Goal: Task Accomplishment & Management: Manage account settings

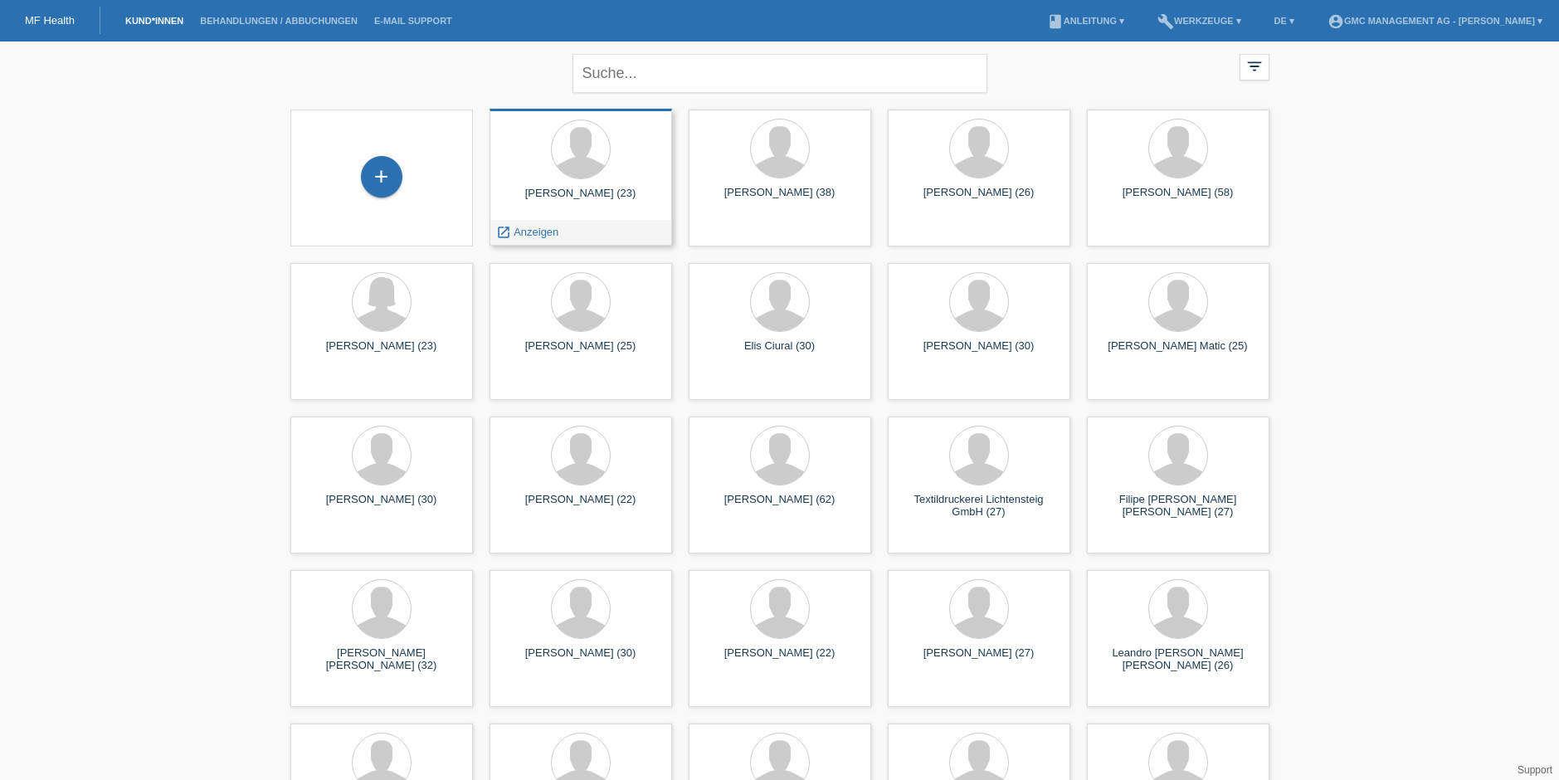
click at [573, 190] on div "Aldion Ajeti (23)" at bounding box center [581, 200] width 156 height 27
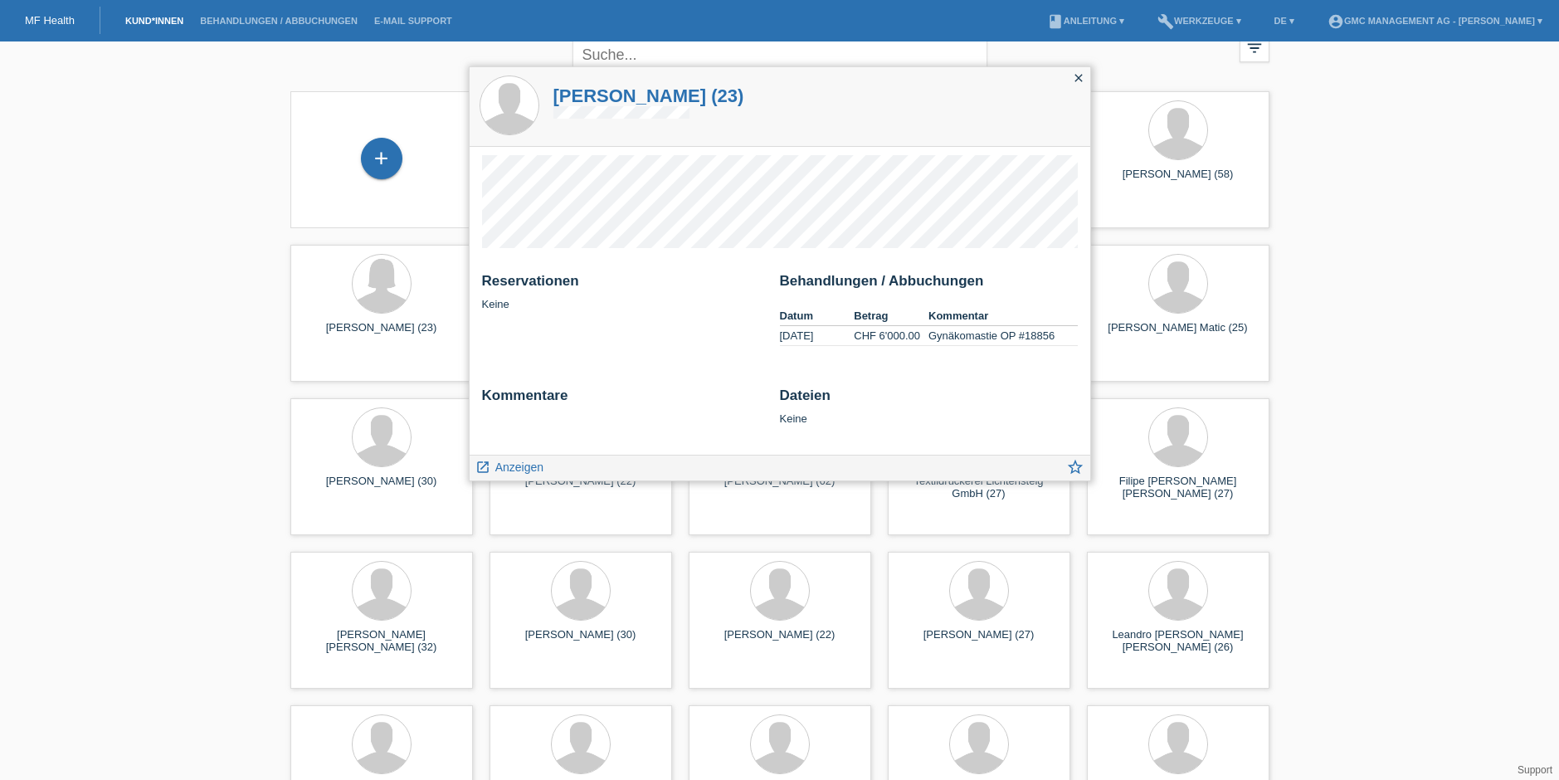
scroll to position [23, 0]
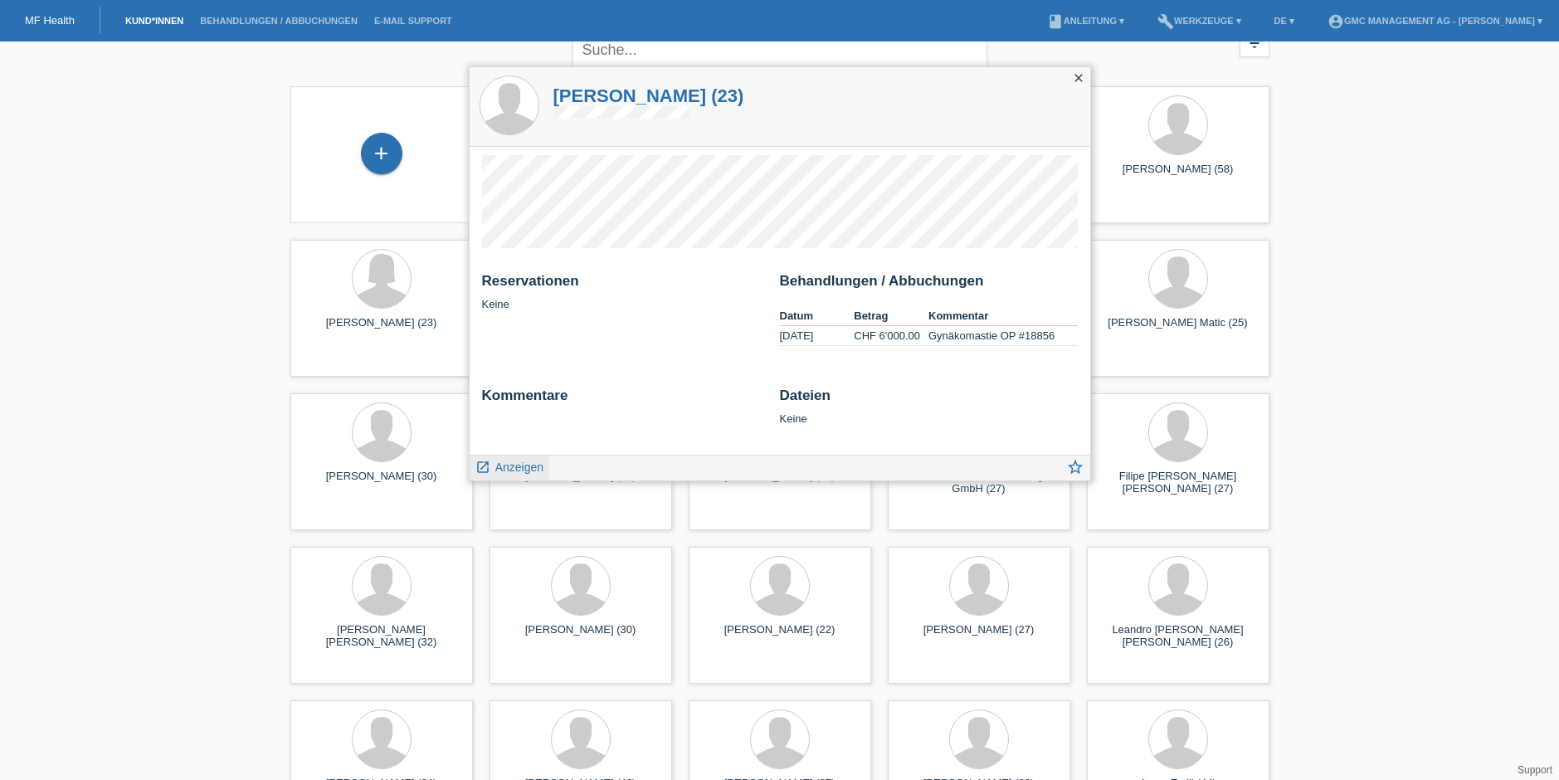
click at [504, 468] on span "Anzeigen" at bounding box center [519, 466] width 48 height 13
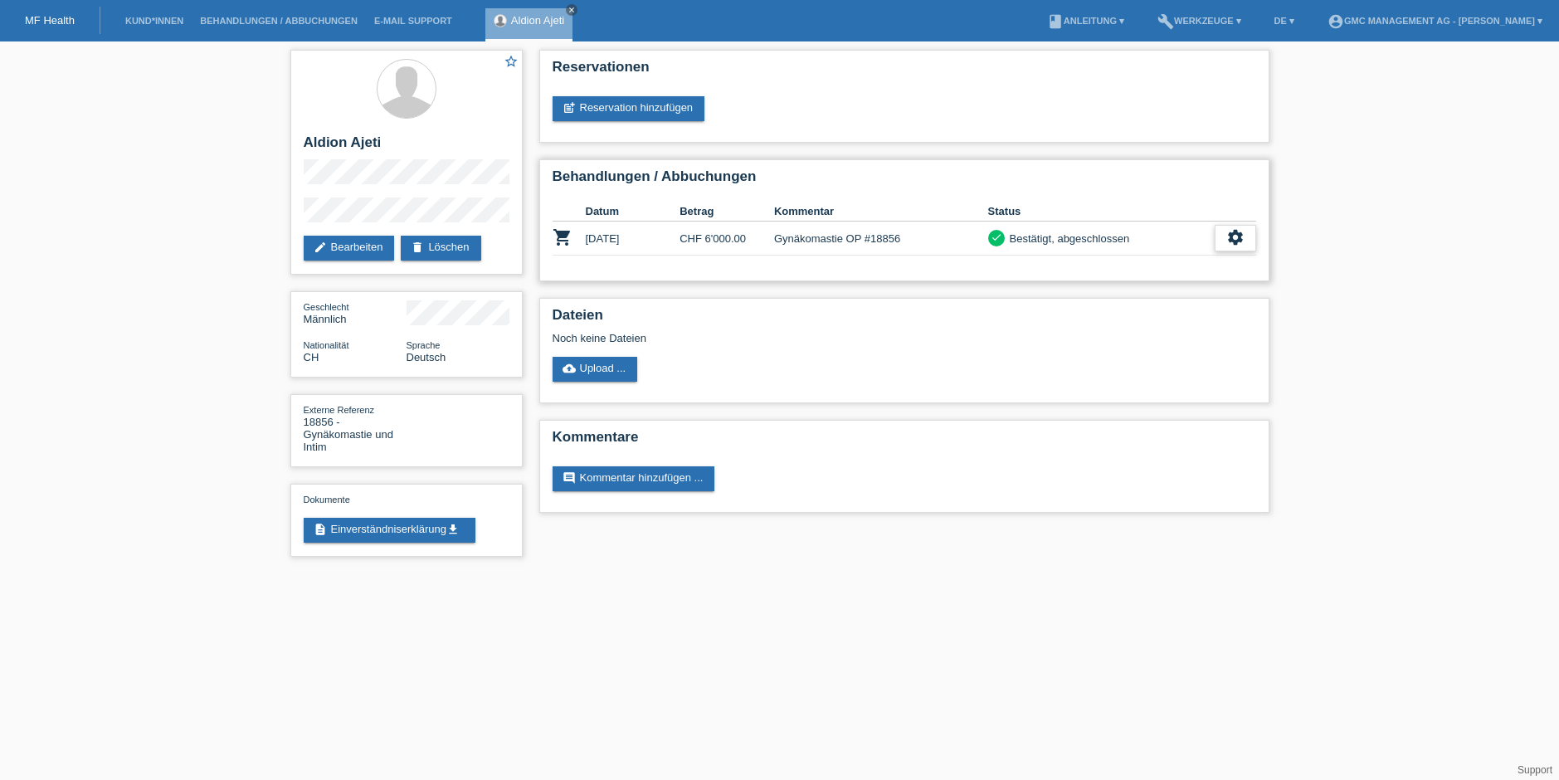
click at [1244, 239] on div "settings" at bounding box center [1235, 238] width 41 height 27
click at [1342, 332] on div "star_border Aldion Ajeti edit Bearbeiten delete Löschen Geschlecht Männlich Nat…" at bounding box center [779, 307] width 1559 height 532
click at [1449, 373] on div "star_border Aldion Ajeti edit Bearbeiten delete Löschen Geschlecht Männlich Nat…" at bounding box center [779, 307] width 1559 height 532
click at [617, 237] on td "[DATE]" at bounding box center [633, 239] width 95 height 34
click at [553, 238] on icon "shopping_cart" at bounding box center [563, 237] width 20 height 20
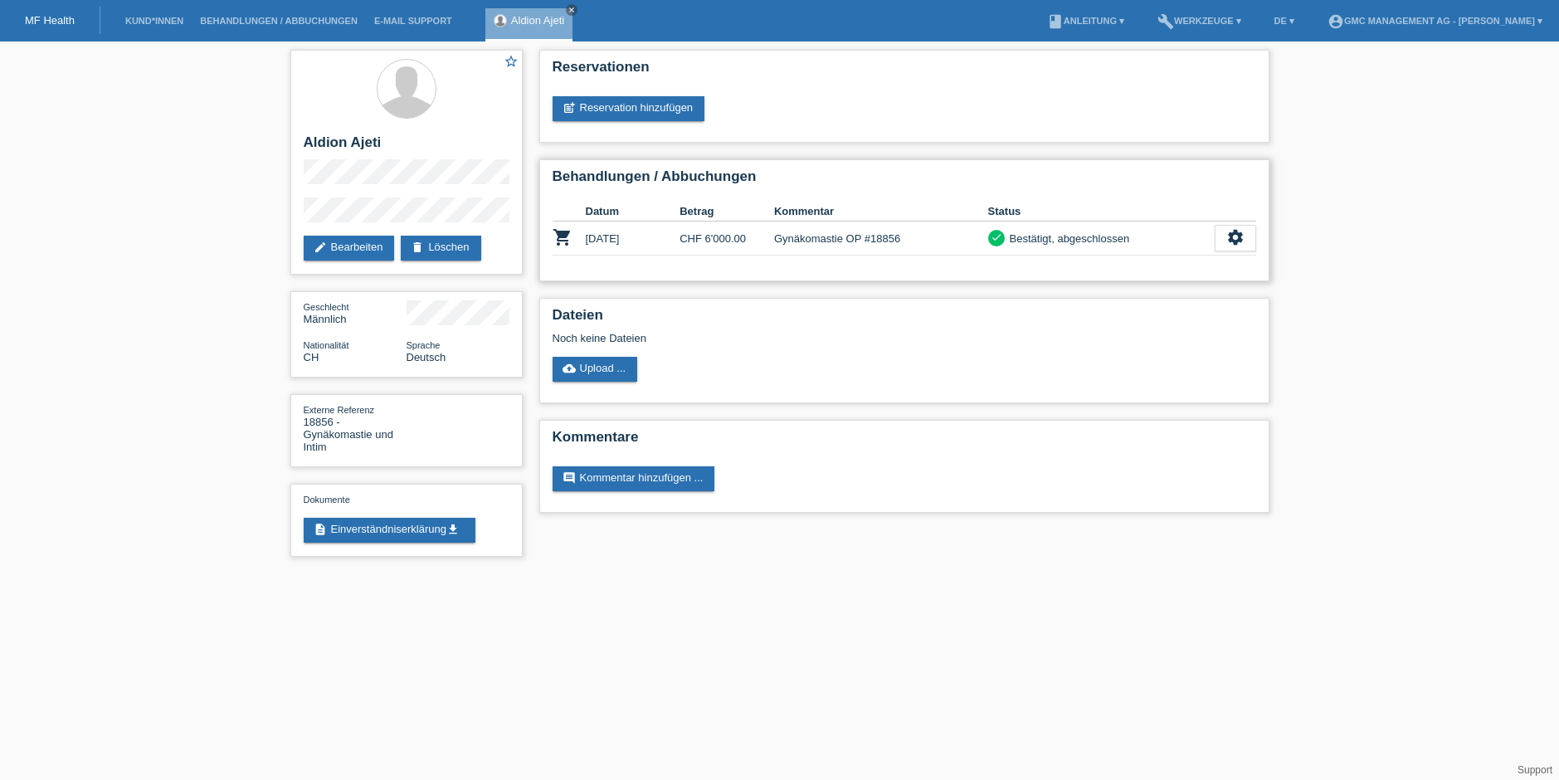
click at [560, 238] on icon "shopping_cart" at bounding box center [563, 237] width 20 height 20
click at [602, 240] on td "05.08.2025" at bounding box center [633, 239] width 95 height 34
click at [1245, 240] on div "settings" at bounding box center [1235, 238] width 41 height 27
click at [1062, 316] on span "Patientenabrechnung herunterladen" at bounding box center [1142, 314] width 177 height 20
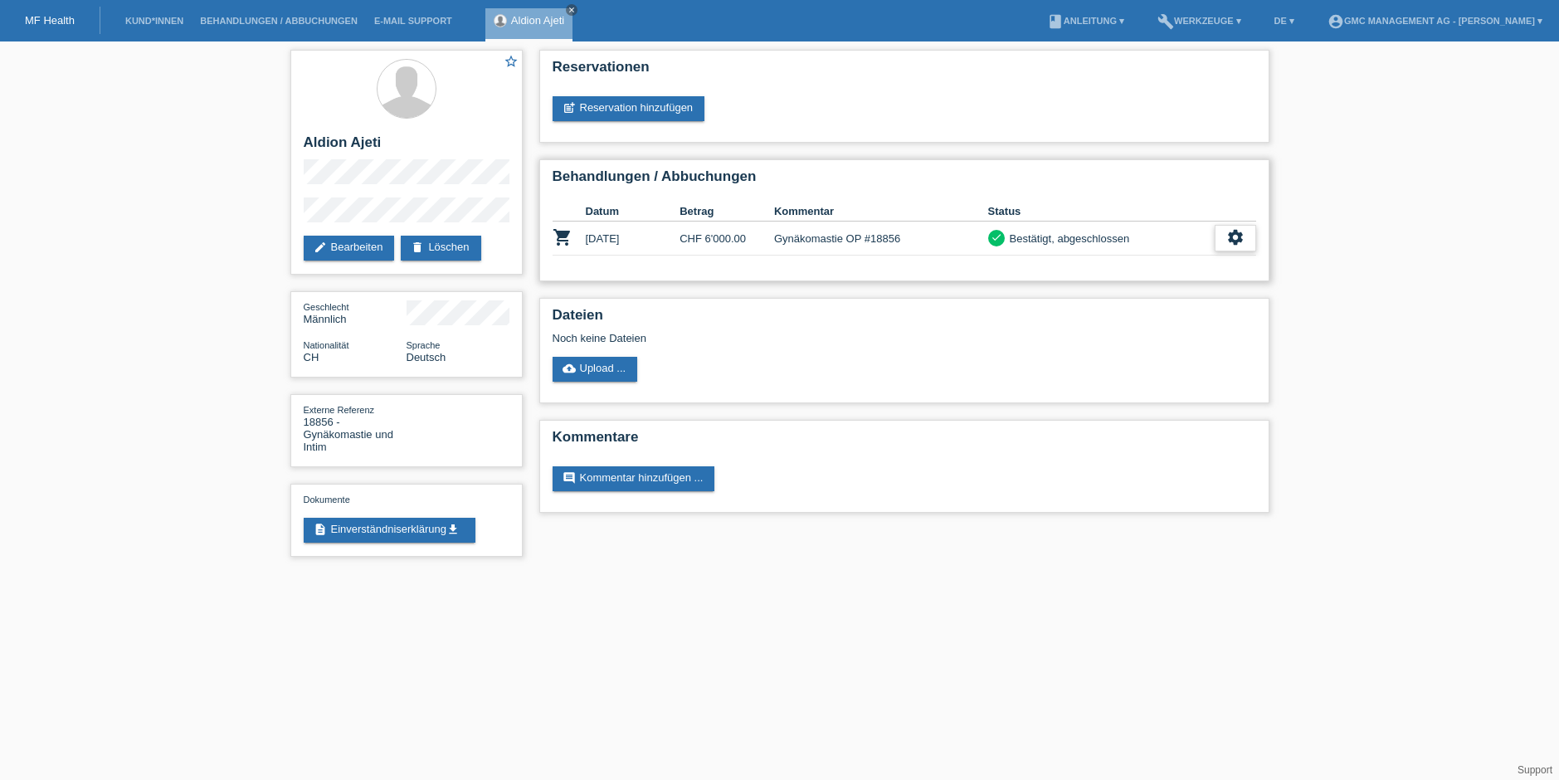
click at [1240, 238] on icon "settings" at bounding box center [1235, 237] width 18 height 18
click at [1108, 261] on div "fullscreen Anzeigen" at bounding box center [1142, 265] width 225 height 25
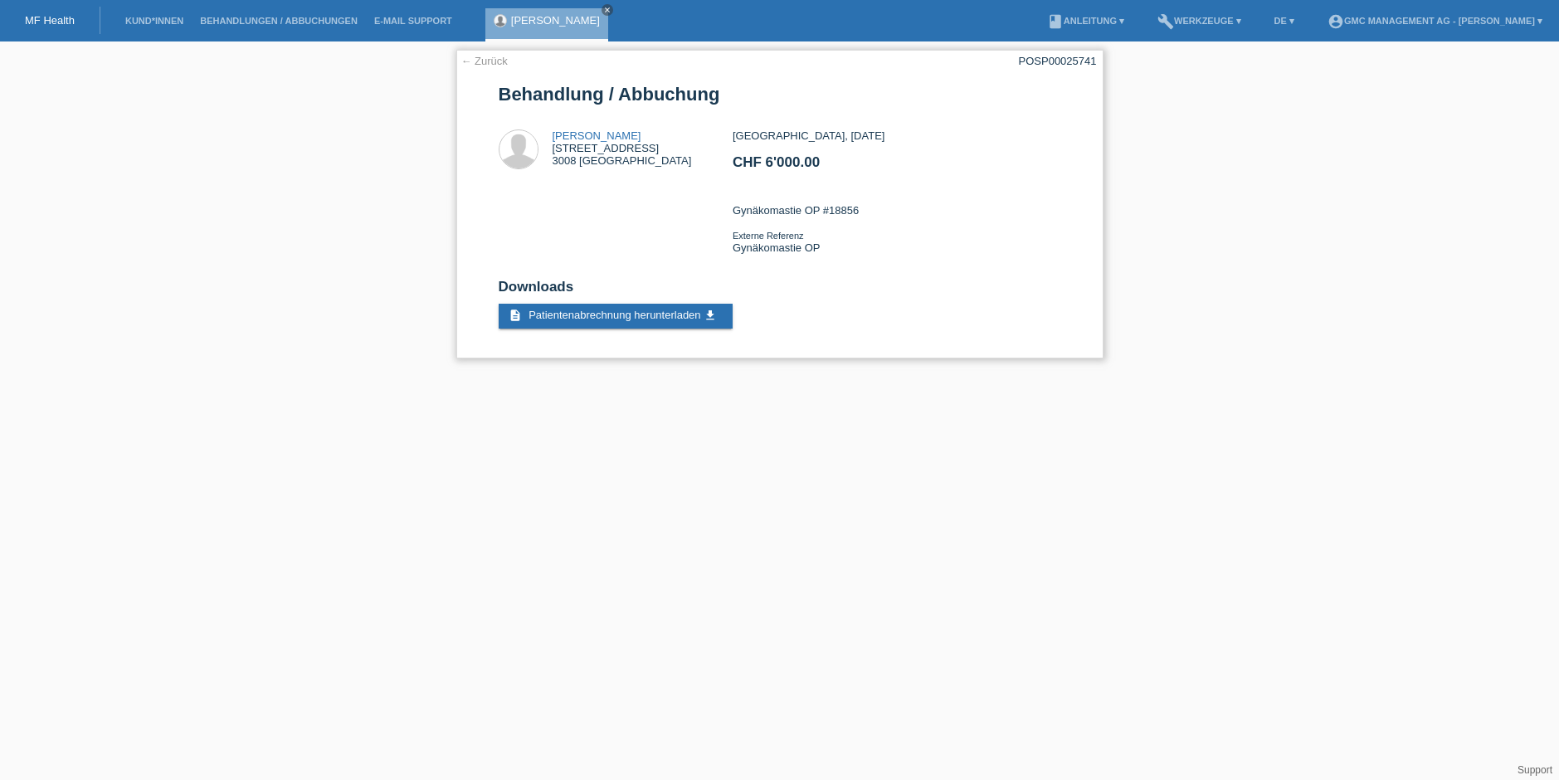
click at [470, 61] on link "← Zurück" at bounding box center [484, 61] width 46 height 12
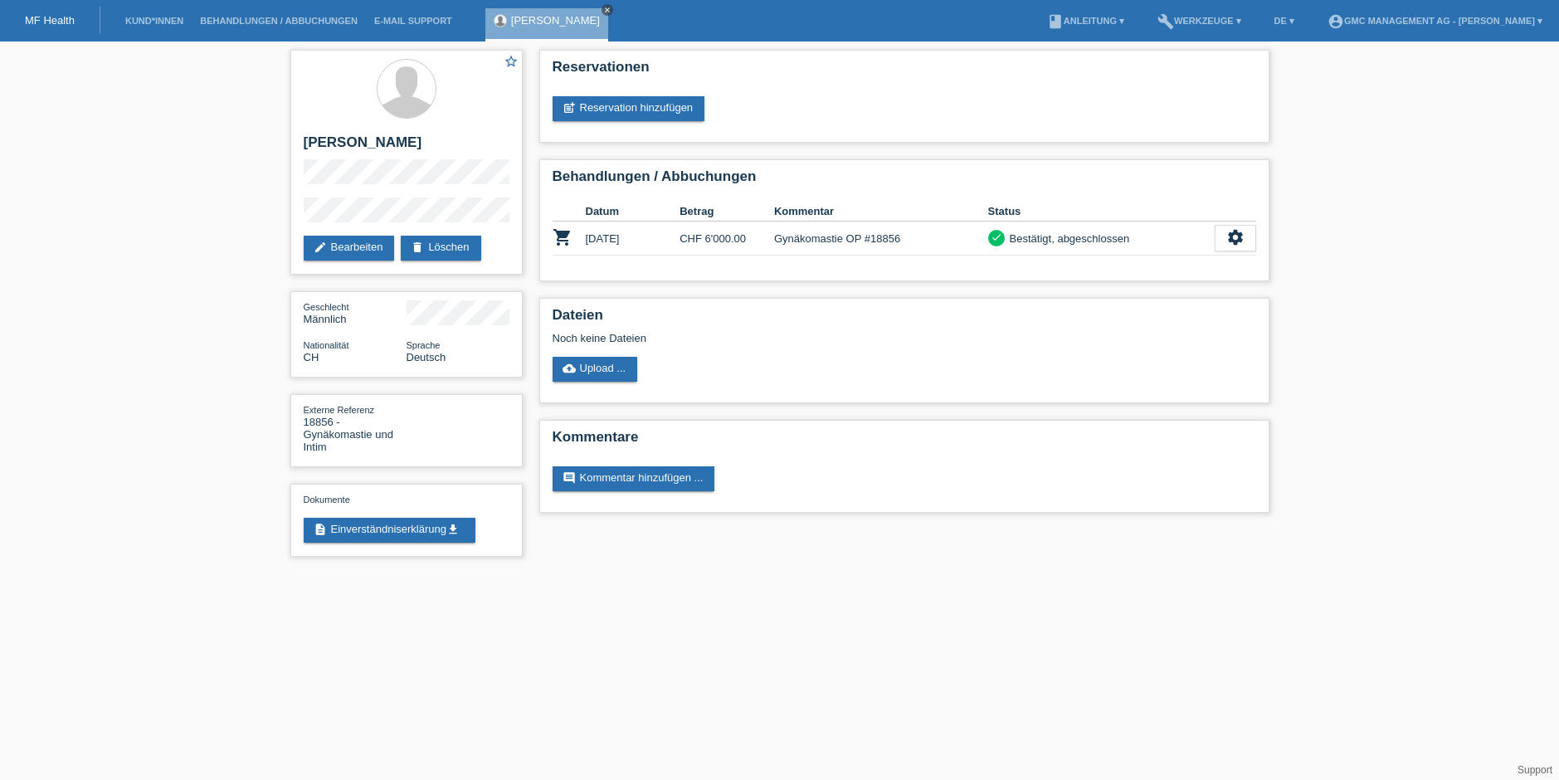
click at [603, 10] on icon "close" at bounding box center [607, 10] width 8 height 8
click at [139, 23] on link "Kund*innen" at bounding box center [154, 21] width 75 height 10
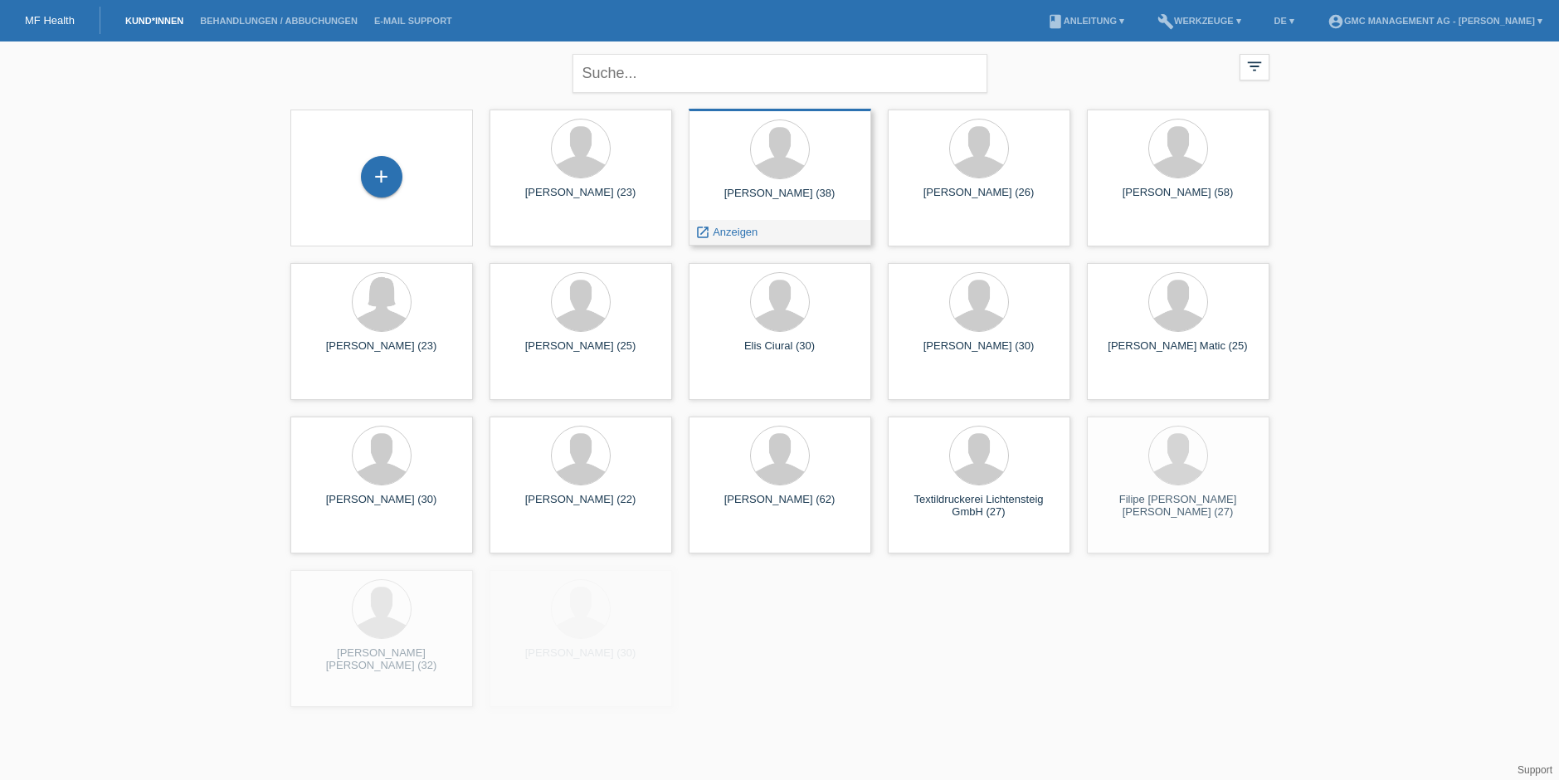
scroll to position [10, 0]
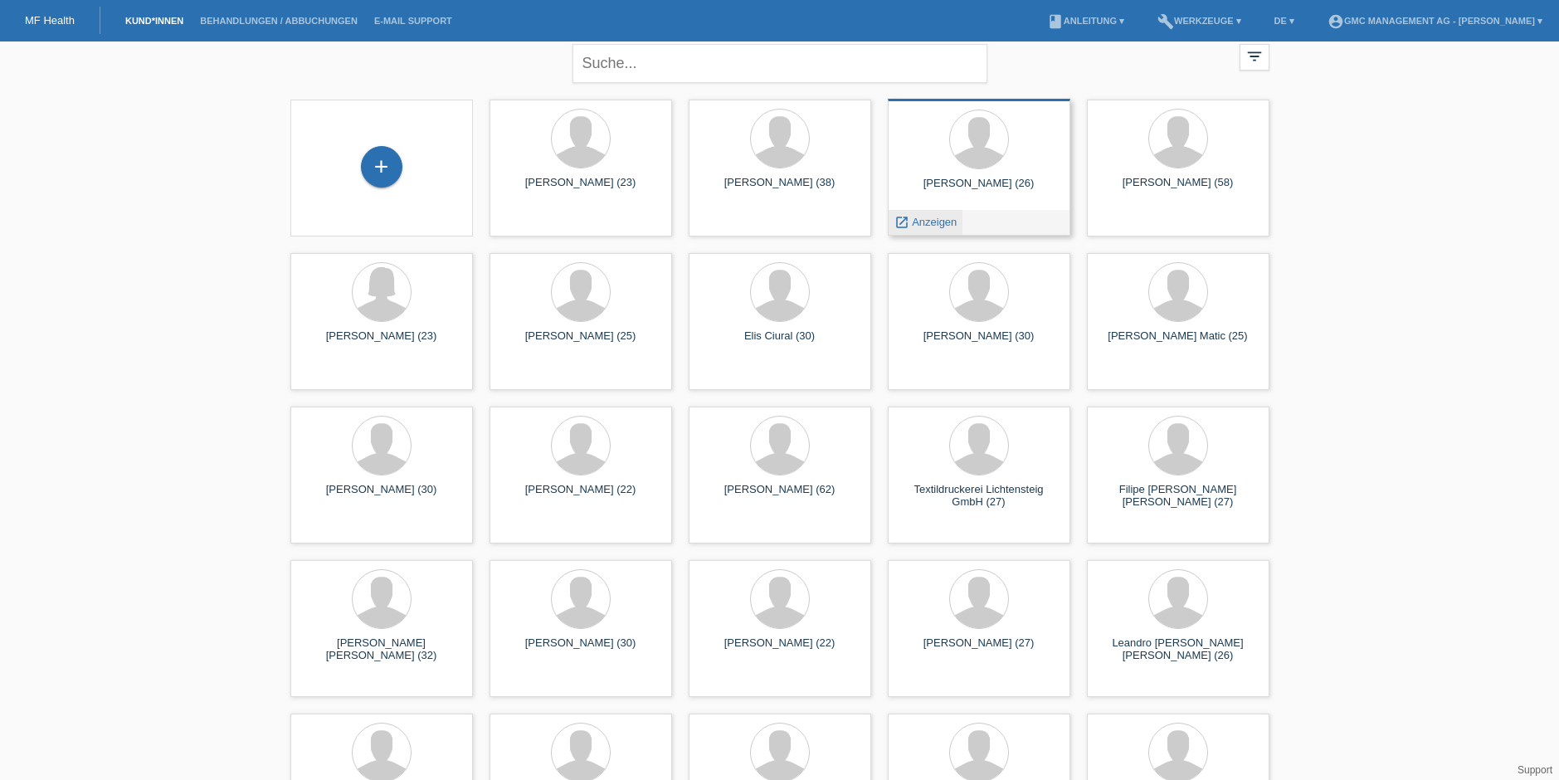
click at [927, 217] on span "Anzeigen" at bounding box center [934, 222] width 45 height 12
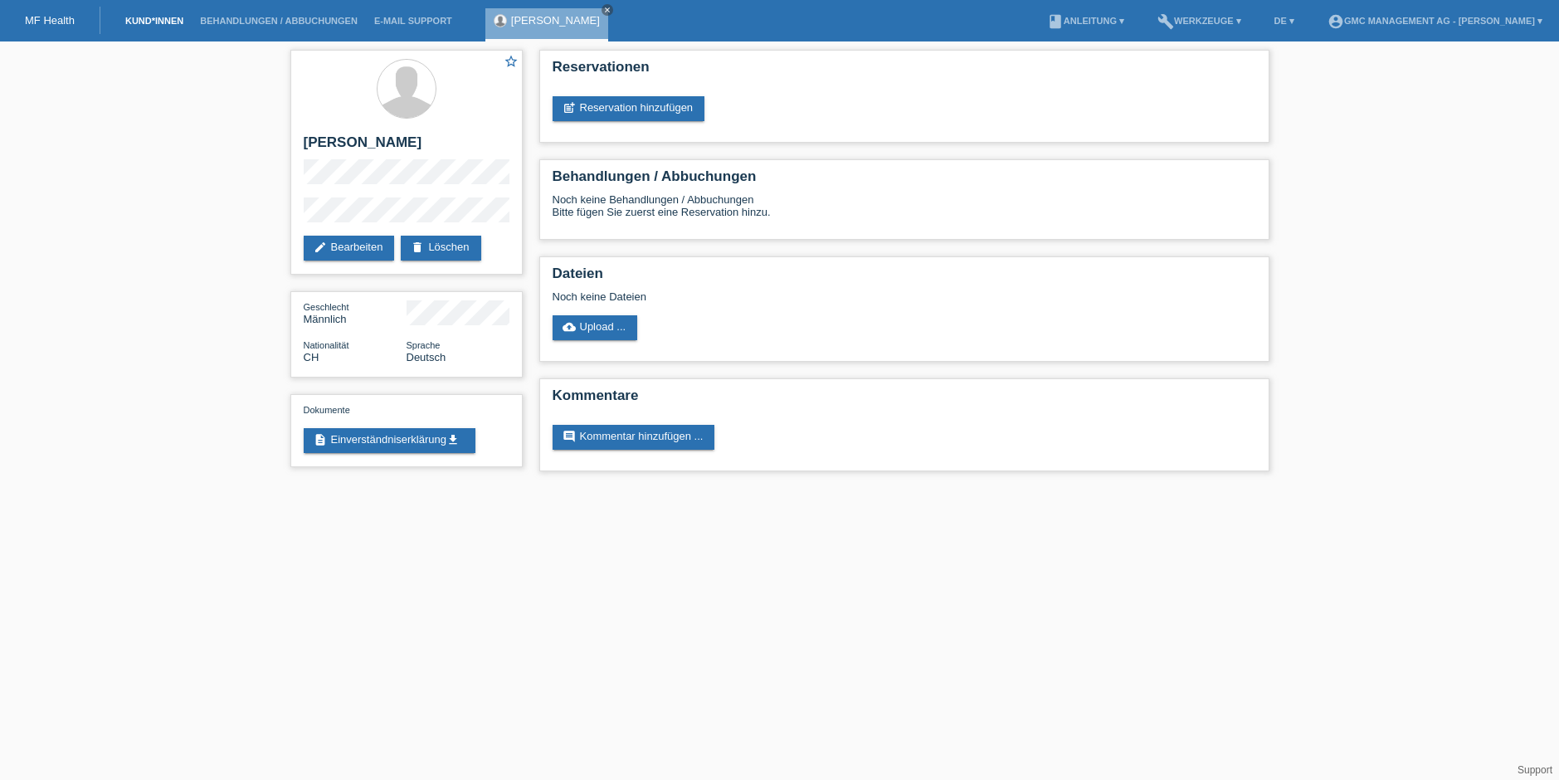
click at [158, 19] on link "Kund*innen" at bounding box center [154, 21] width 75 height 10
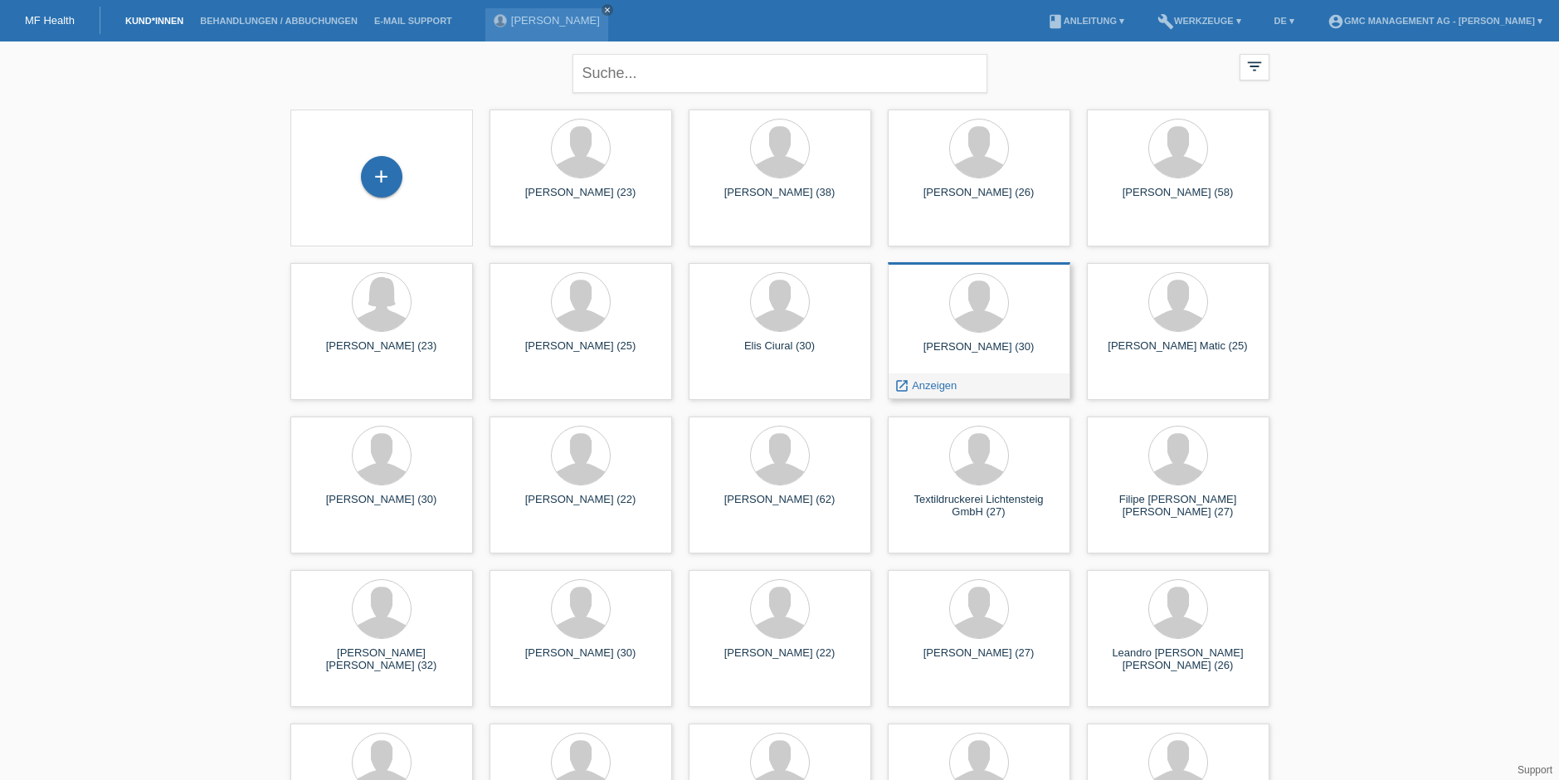
click at [979, 336] on div "Paris Ciurar (30) launch Anzeigen" at bounding box center [979, 330] width 183 height 137
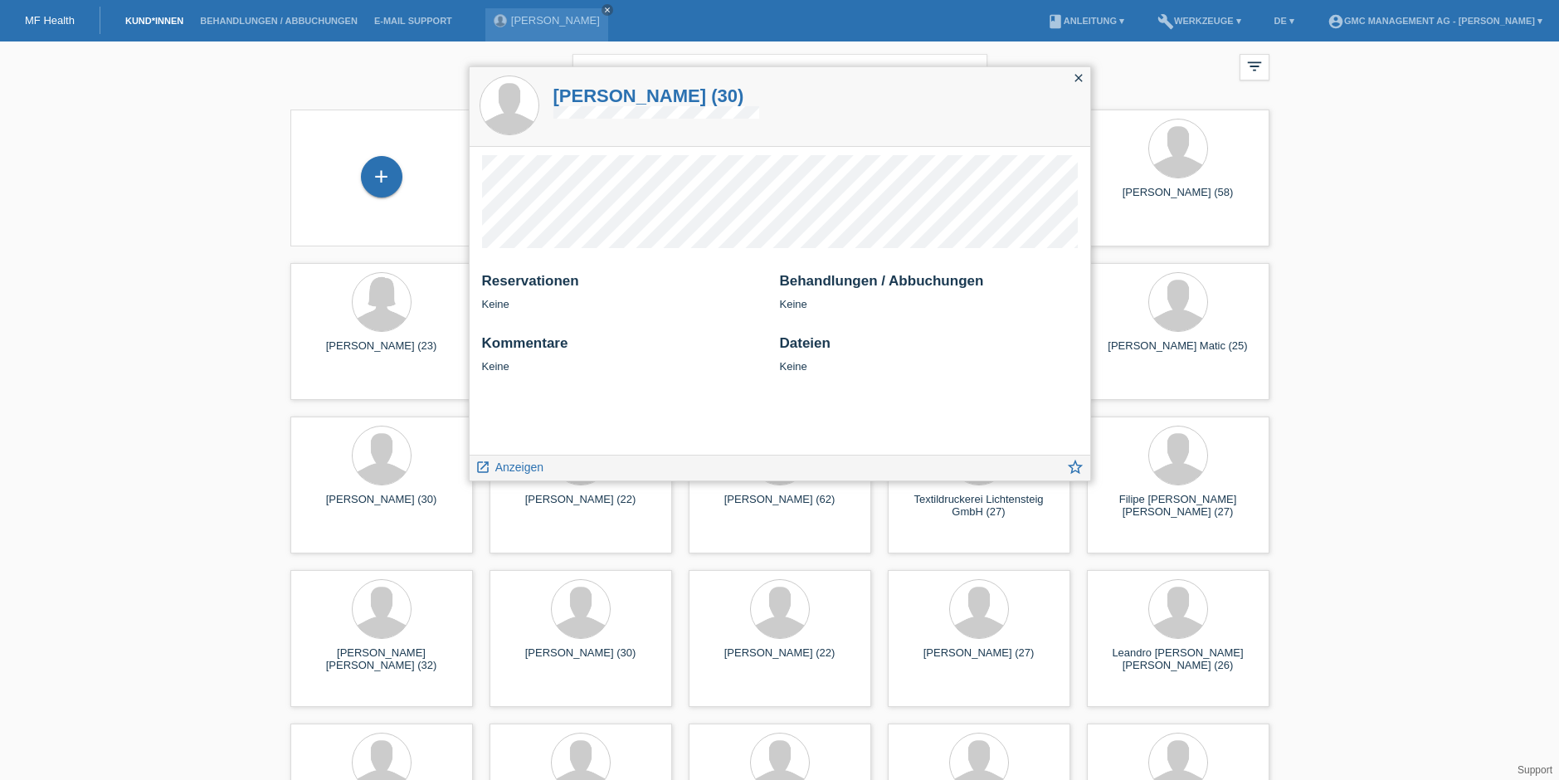
click at [1073, 76] on icon "close" at bounding box center [1078, 77] width 13 height 13
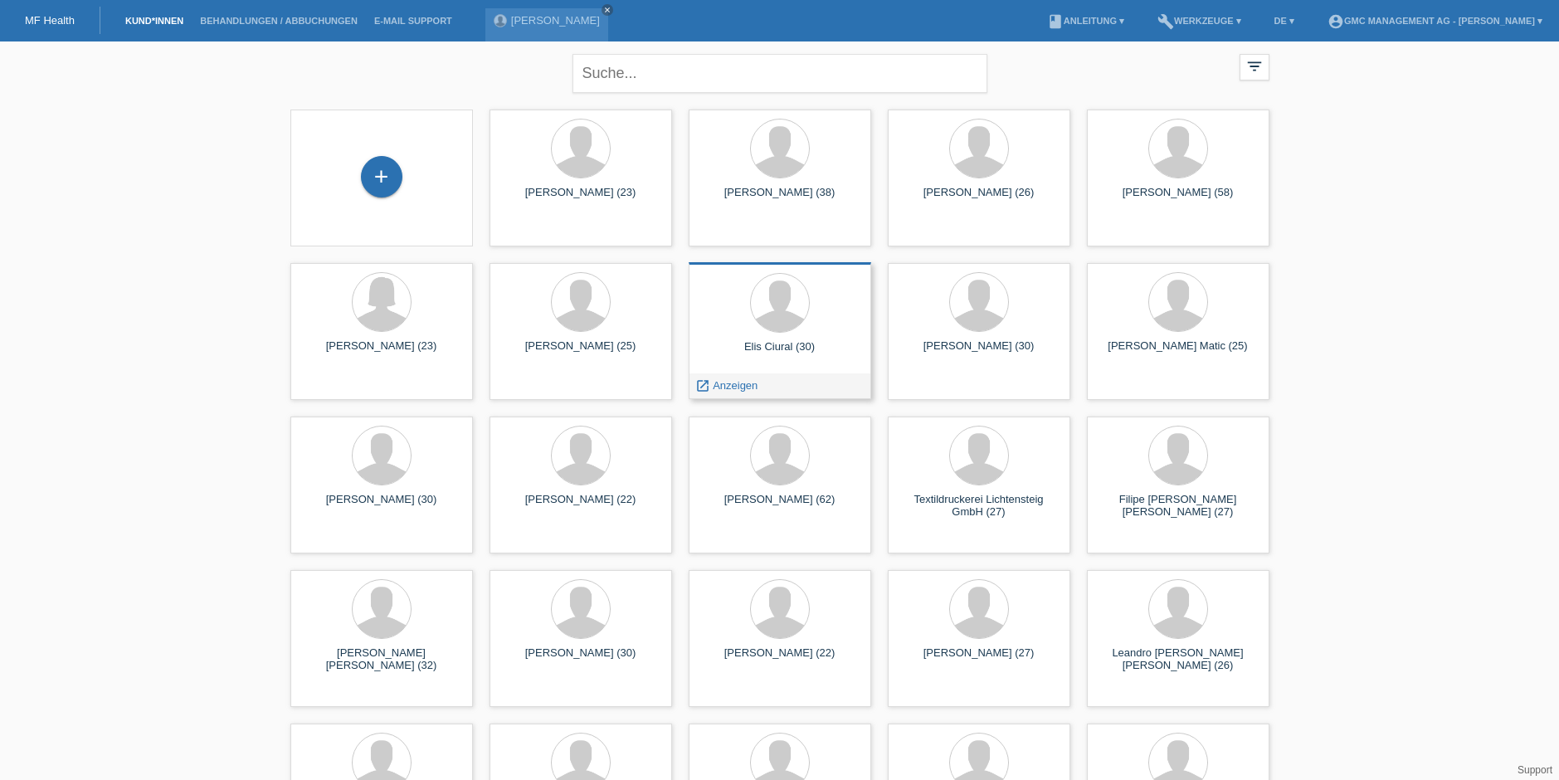
click at [768, 365] on div "Elis Ciural (30)" at bounding box center [780, 353] width 156 height 27
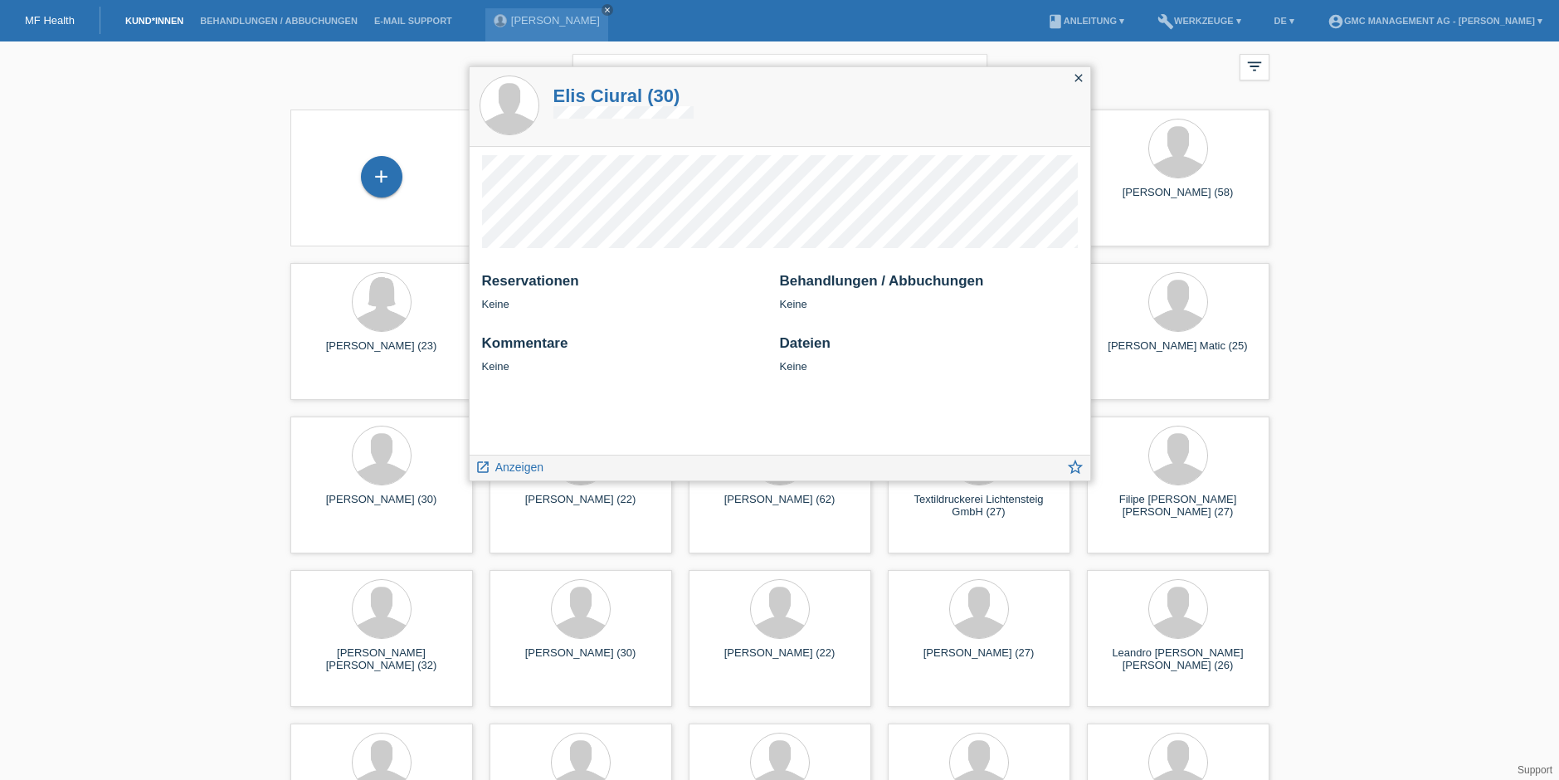
click at [1072, 75] on icon "close" at bounding box center [1078, 77] width 13 height 13
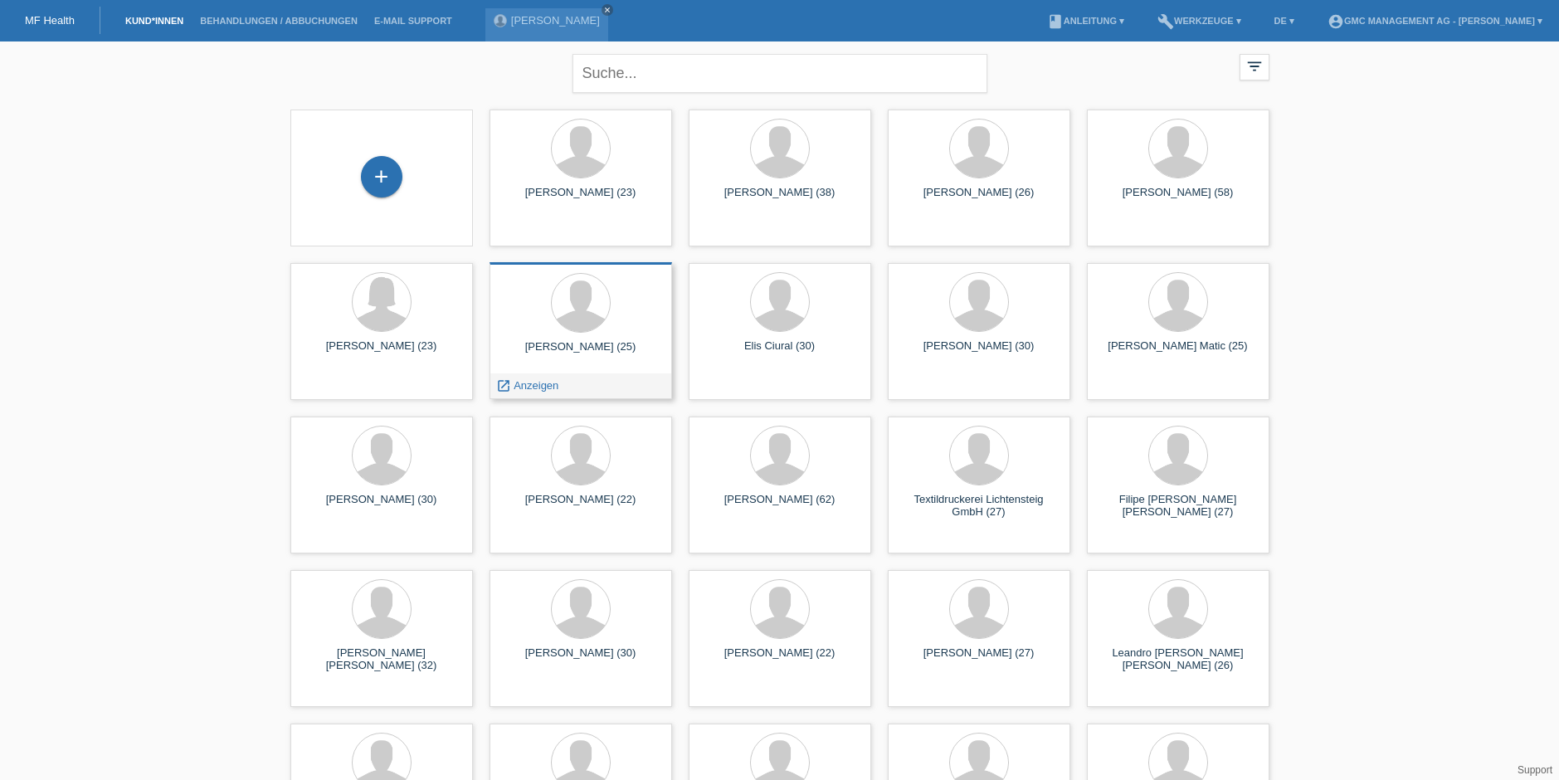
click at [573, 353] on div "[PERSON_NAME] (25)" at bounding box center [581, 353] width 156 height 27
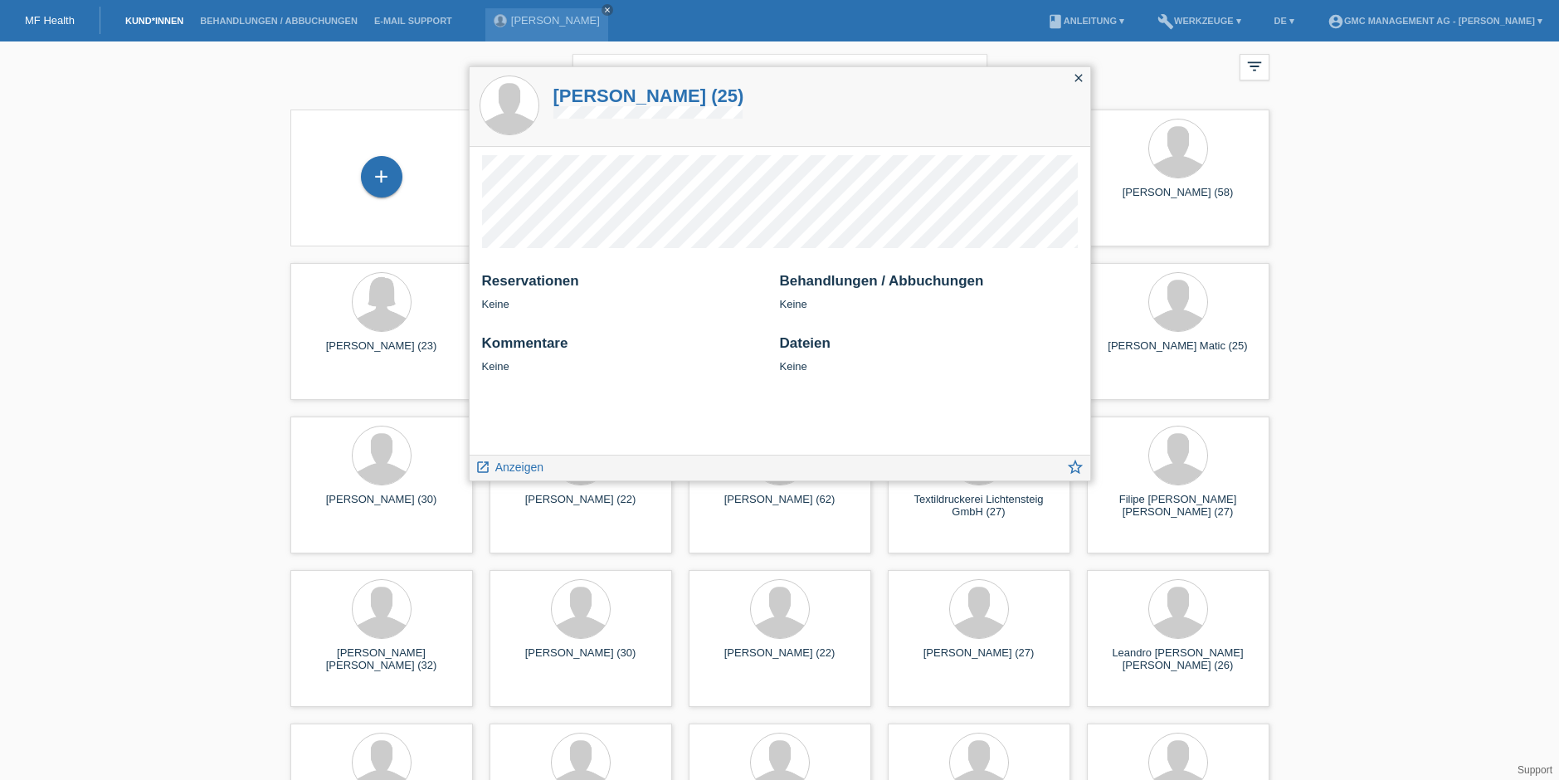
click at [1079, 78] on icon "close" at bounding box center [1078, 77] width 13 height 13
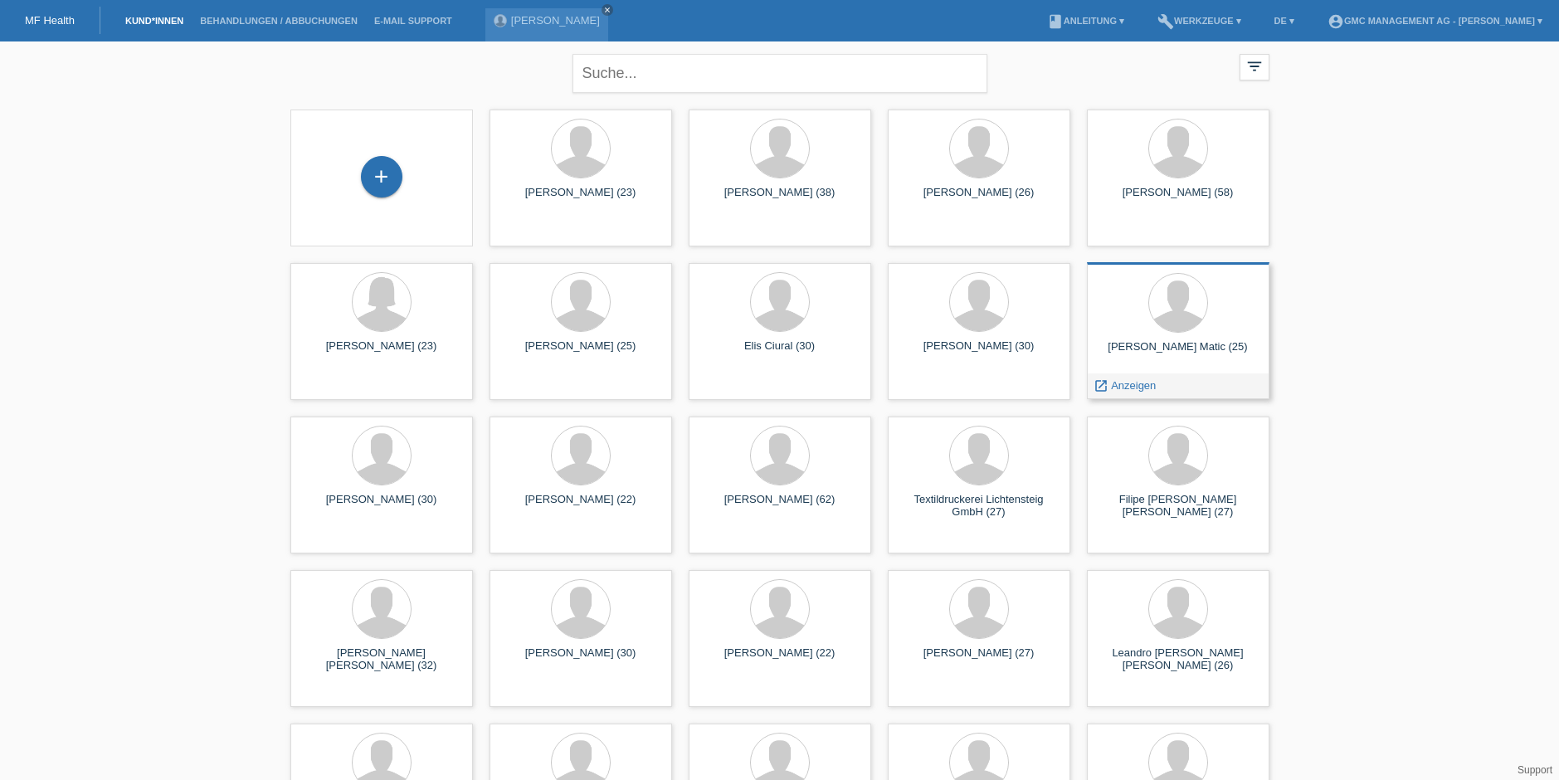
click at [1166, 350] on div "[PERSON_NAME] Matic (25)" at bounding box center [1178, 353] width 156 height 27
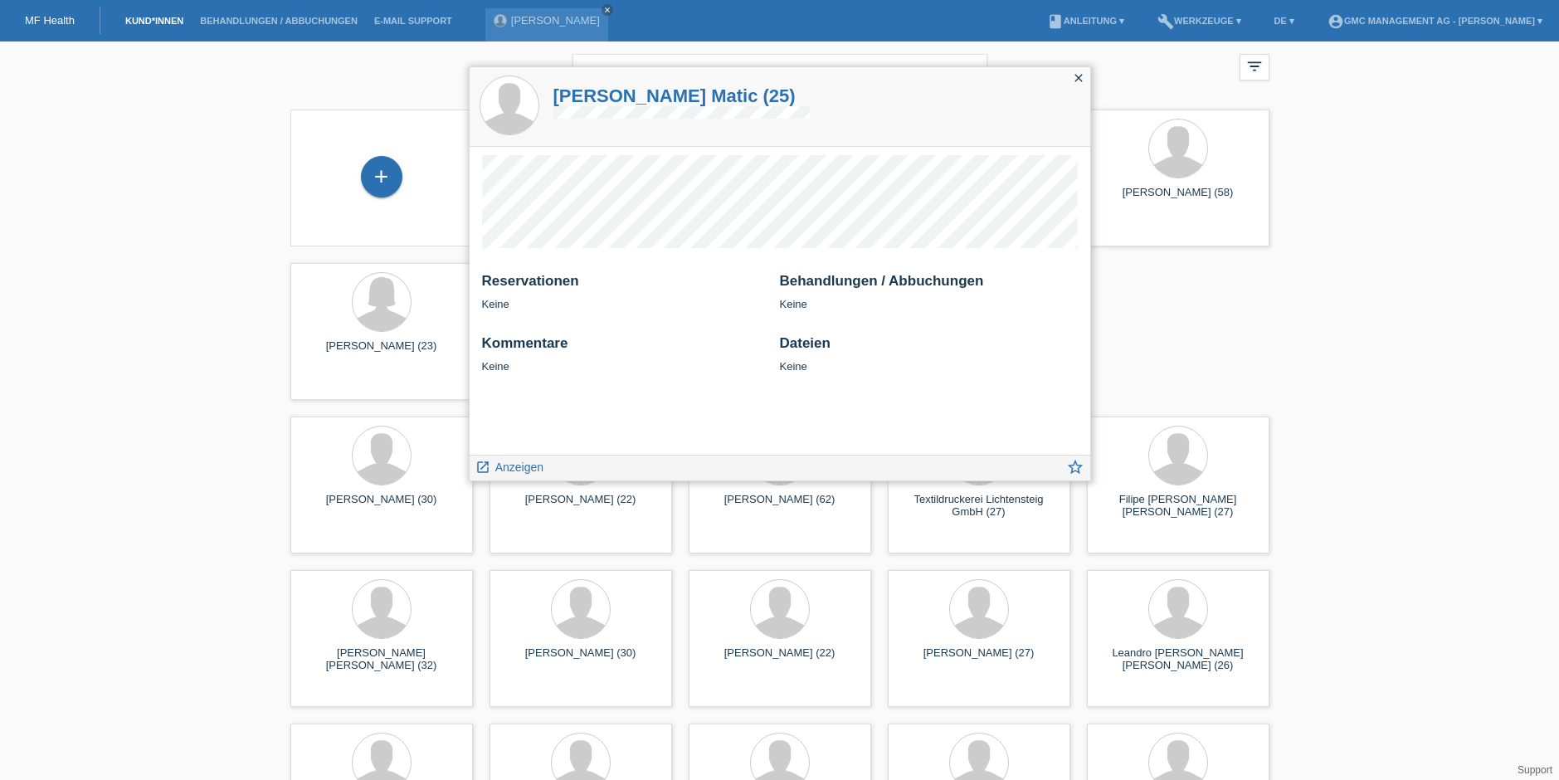
click at [1074, 79] on icon "close" at bounding box center [1078, 77] width 13 height 13
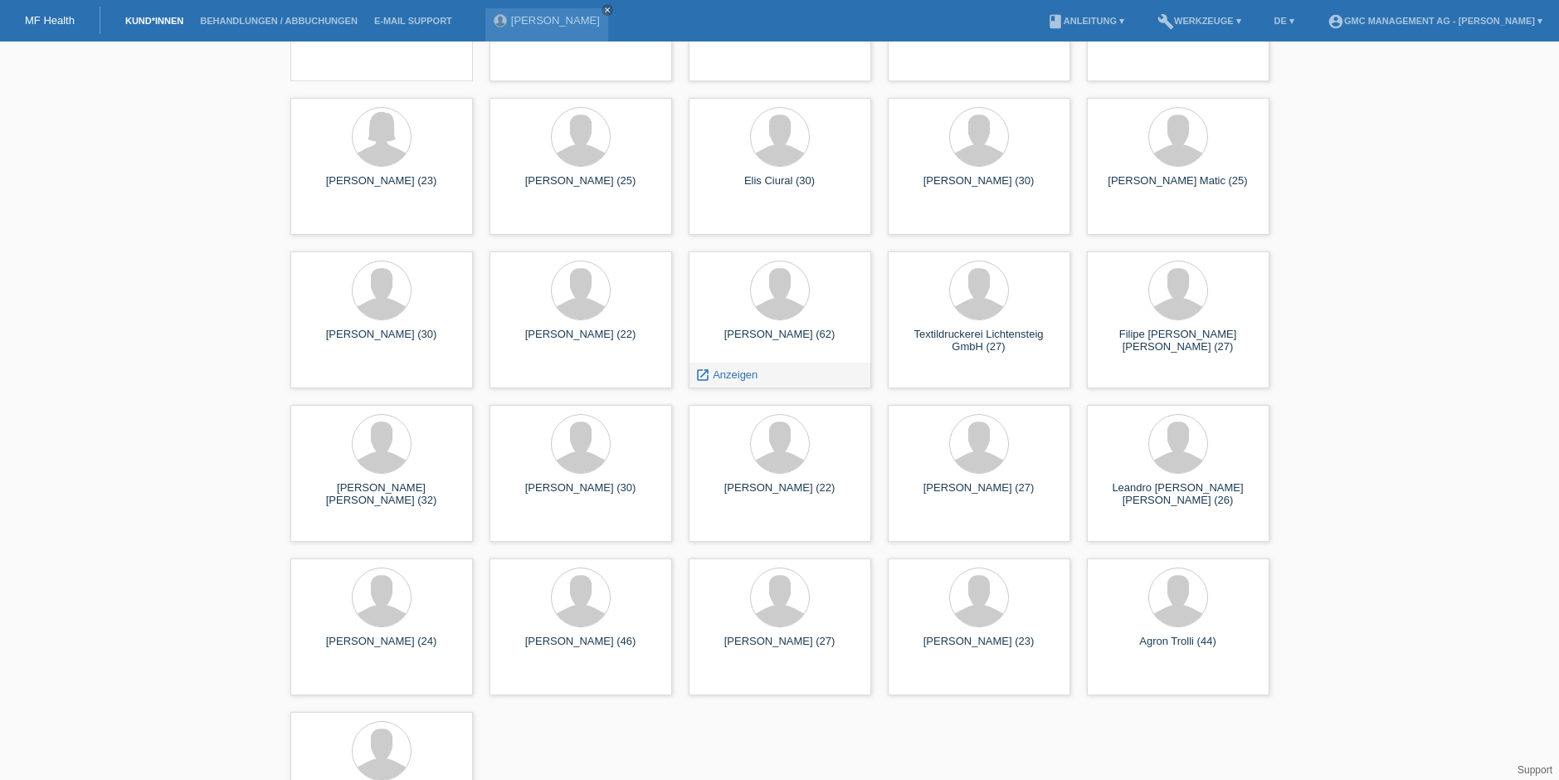
scroll to position [173, 0]
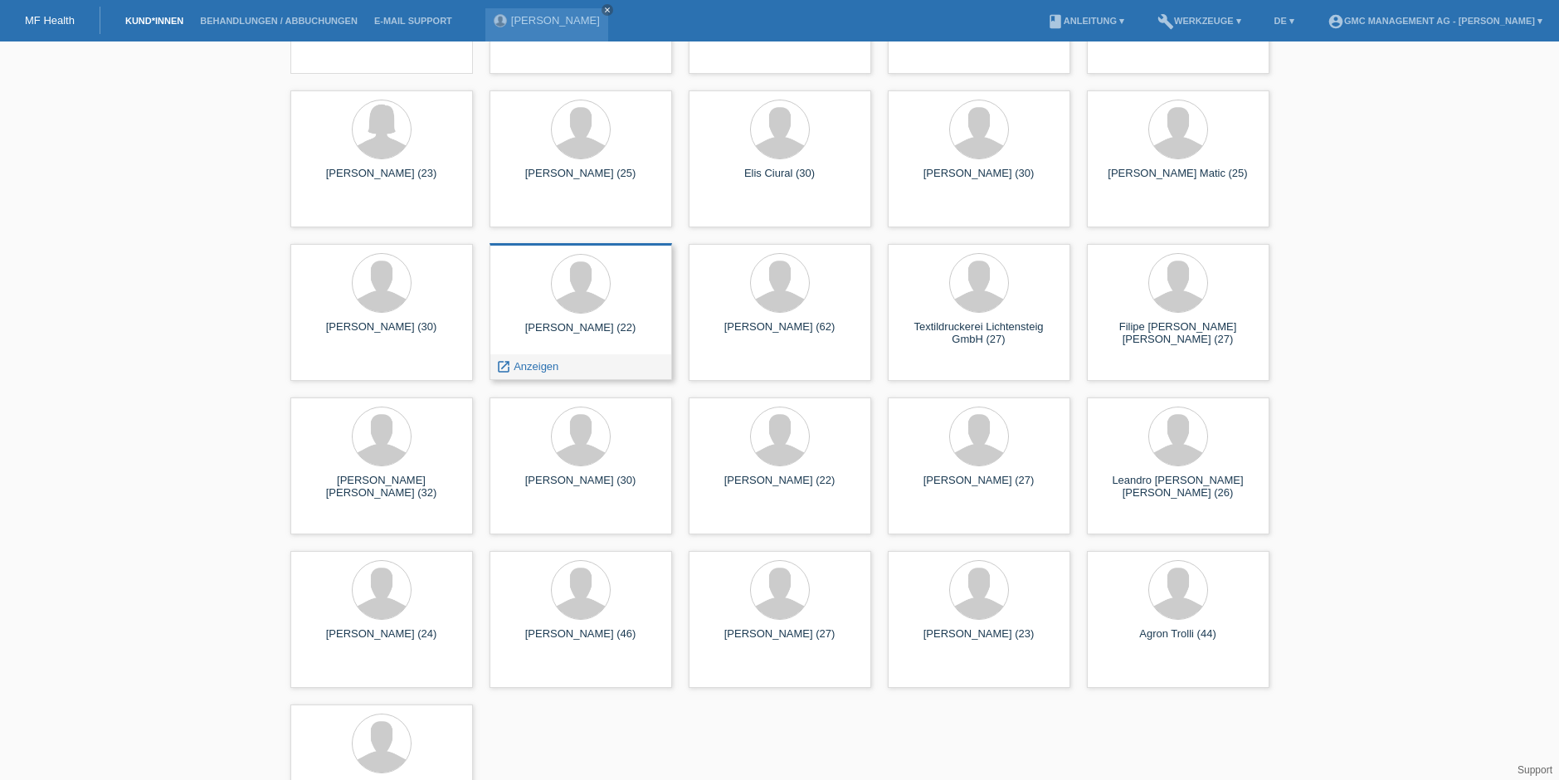
click at [572, 315] on div at bounding box center [581, 285] width 156 height 62
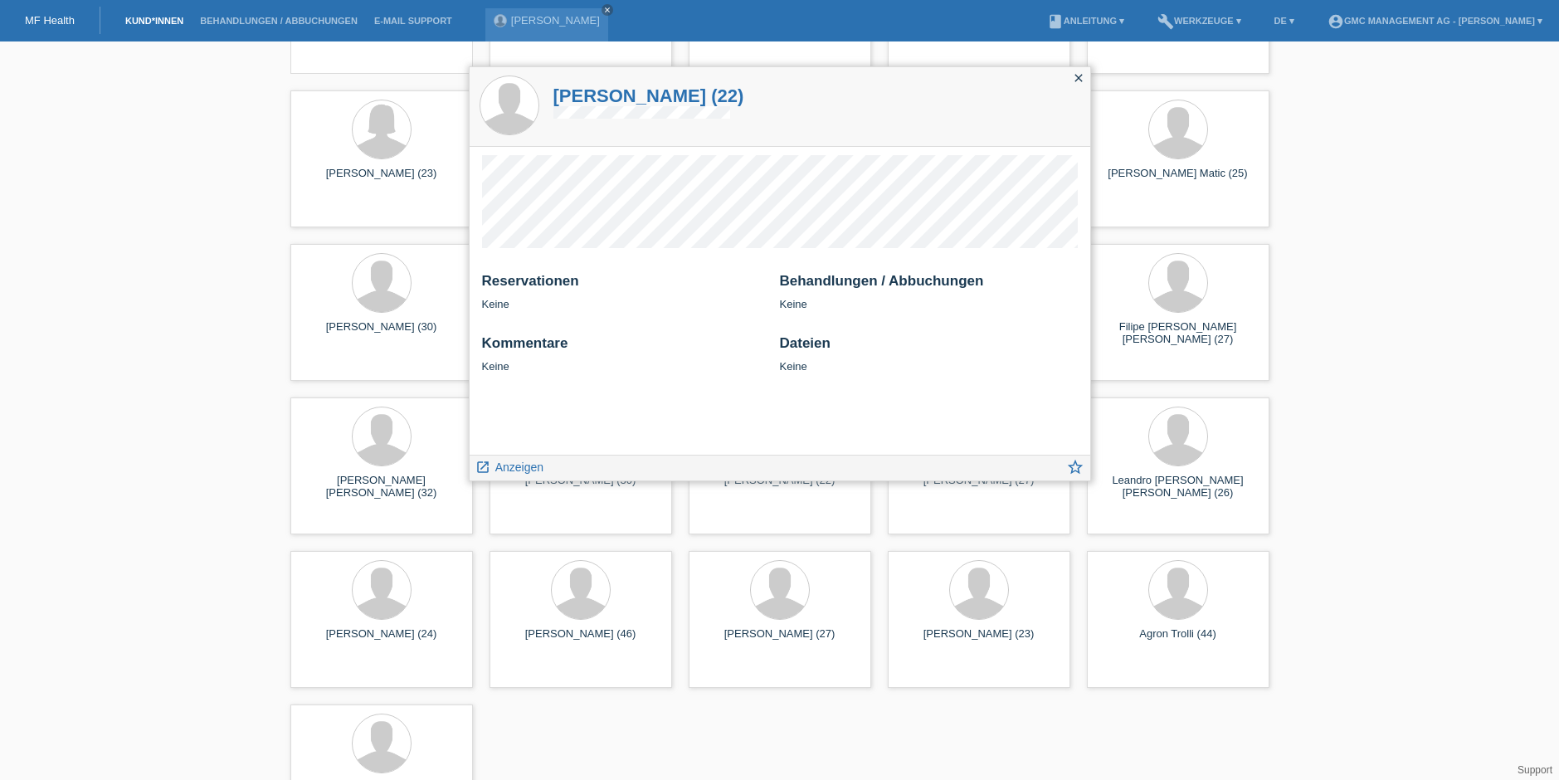
click at [1076, 74] on icon "close" at bounding box center [1078, 77] width 13 height 13
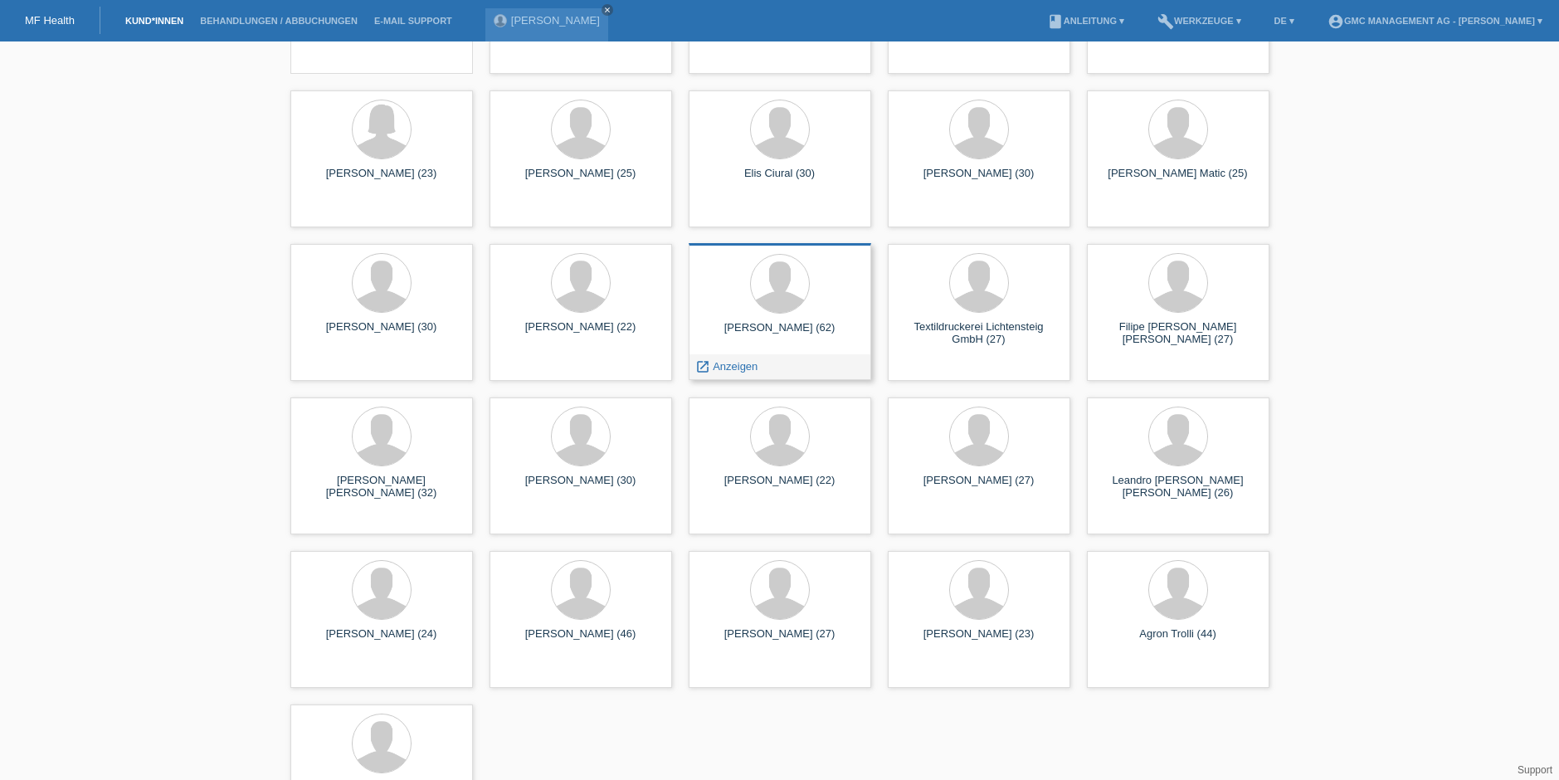
click at [764, 344] on div "[PERSON_NAME] (62)" at bounding box center [780, 334] width 156 height 27
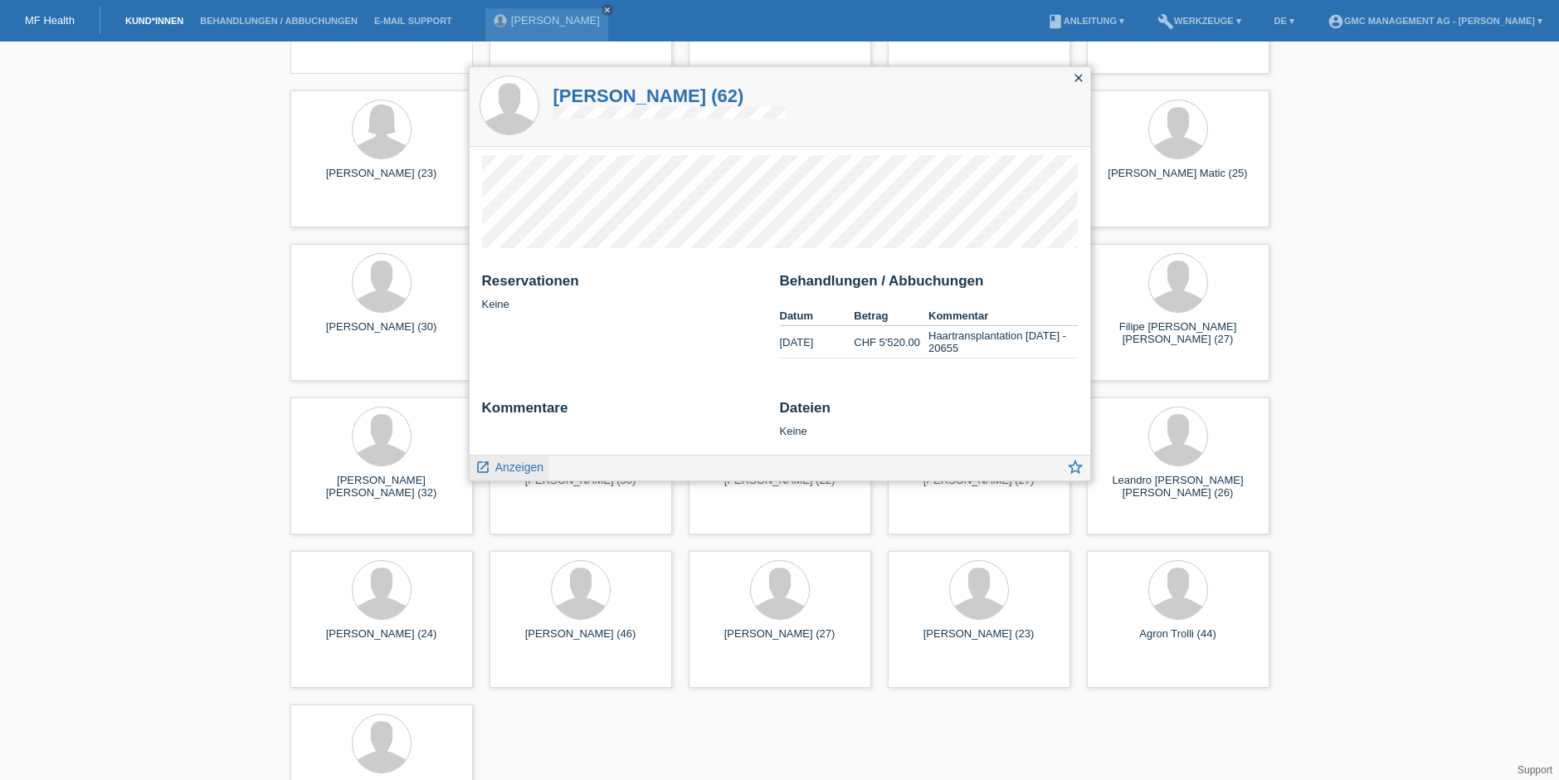
scroll to position [183, 0]
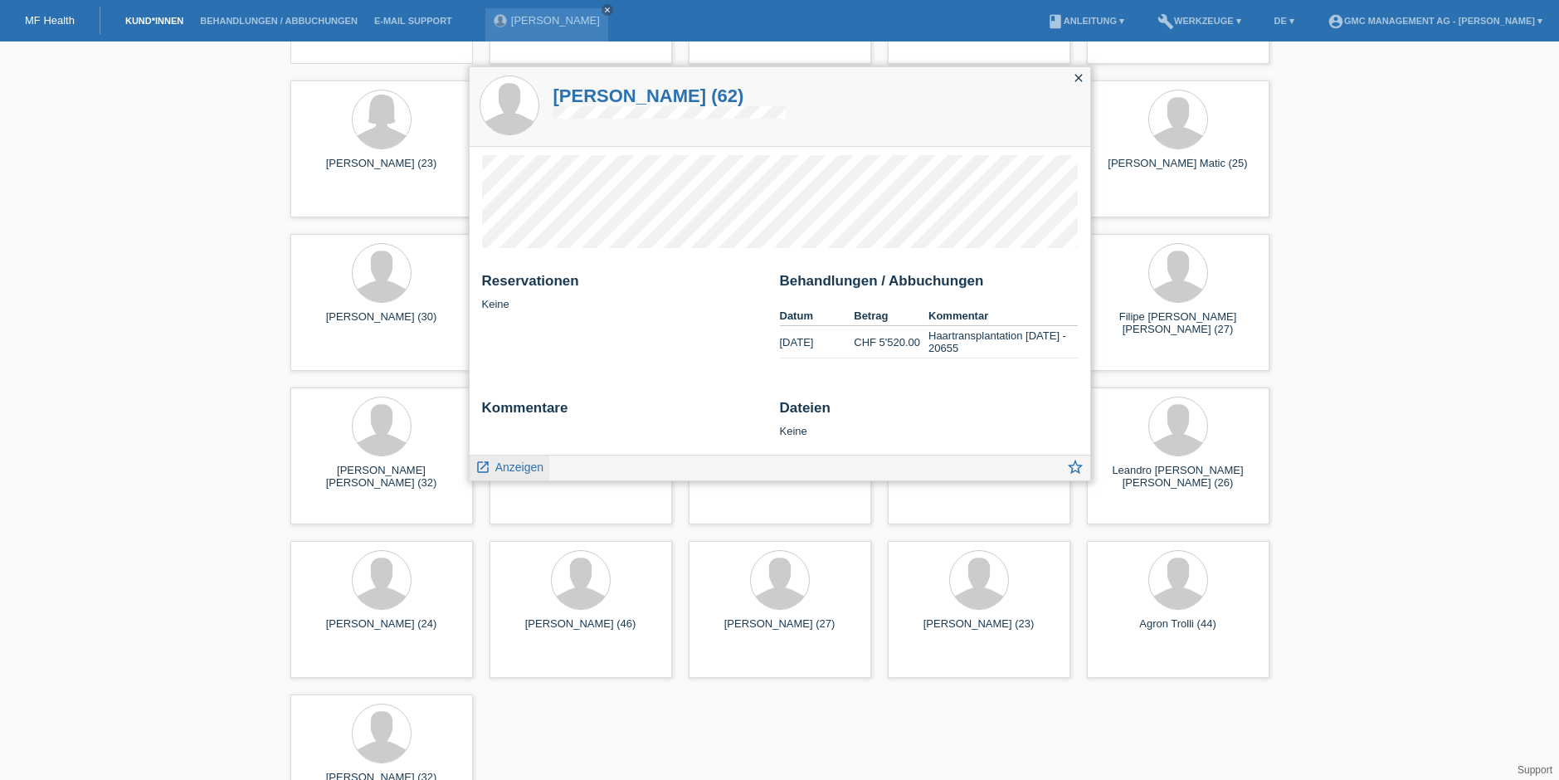
click at [512, 466] on span "Anzeigen" at bounding box center [519, 466] width 48 height 13
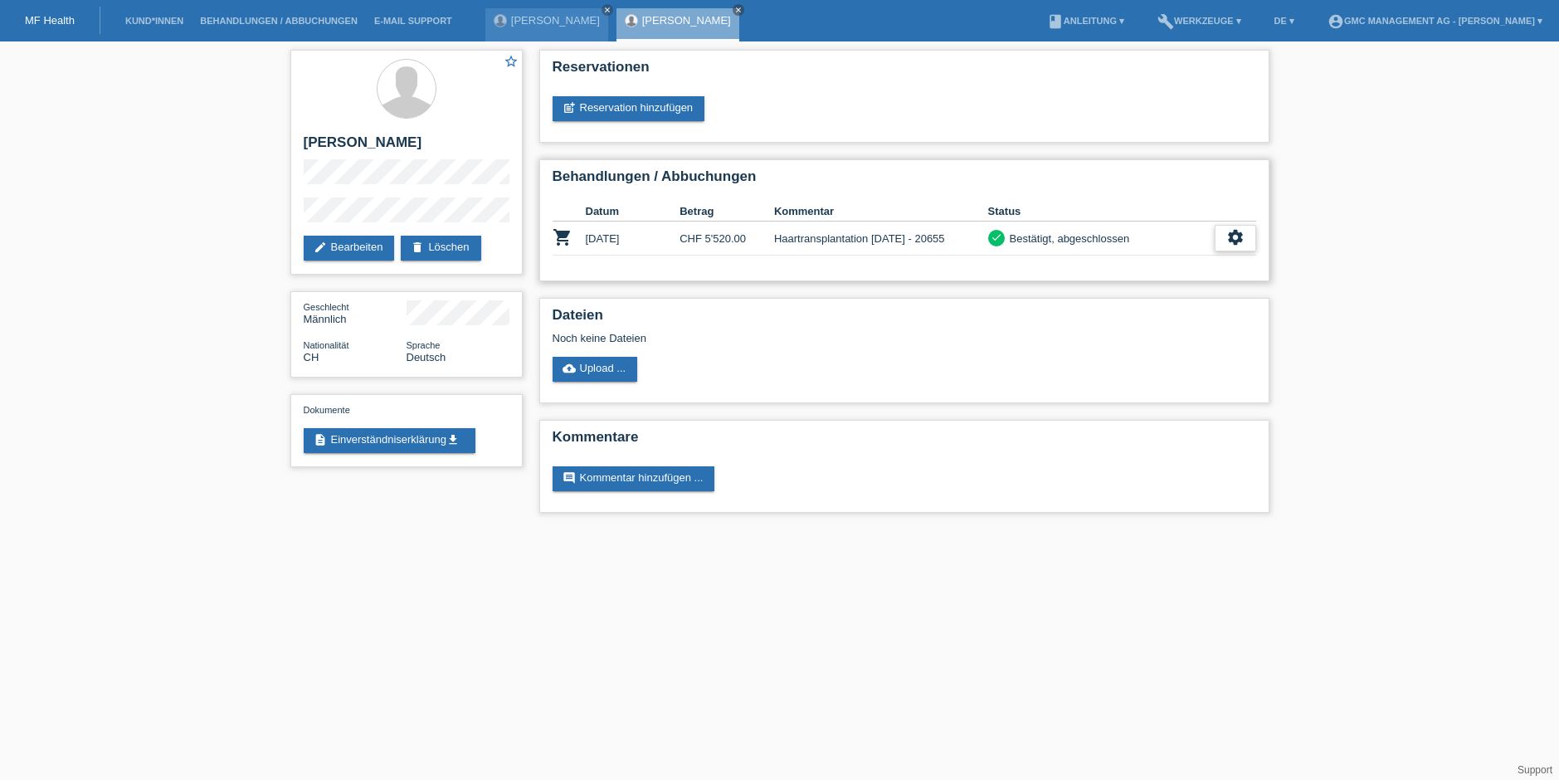
click at [1235, 240] on icon "settings" at bounding box center [1235, 237] width 18 height 18
click at [1226, 241] on icon "settings" at bounding box center [1235, 237] width 18 height 18
click at [1084, 264] on span "Anzeigen" at bounding box center [1079, 265] width 50 height 20
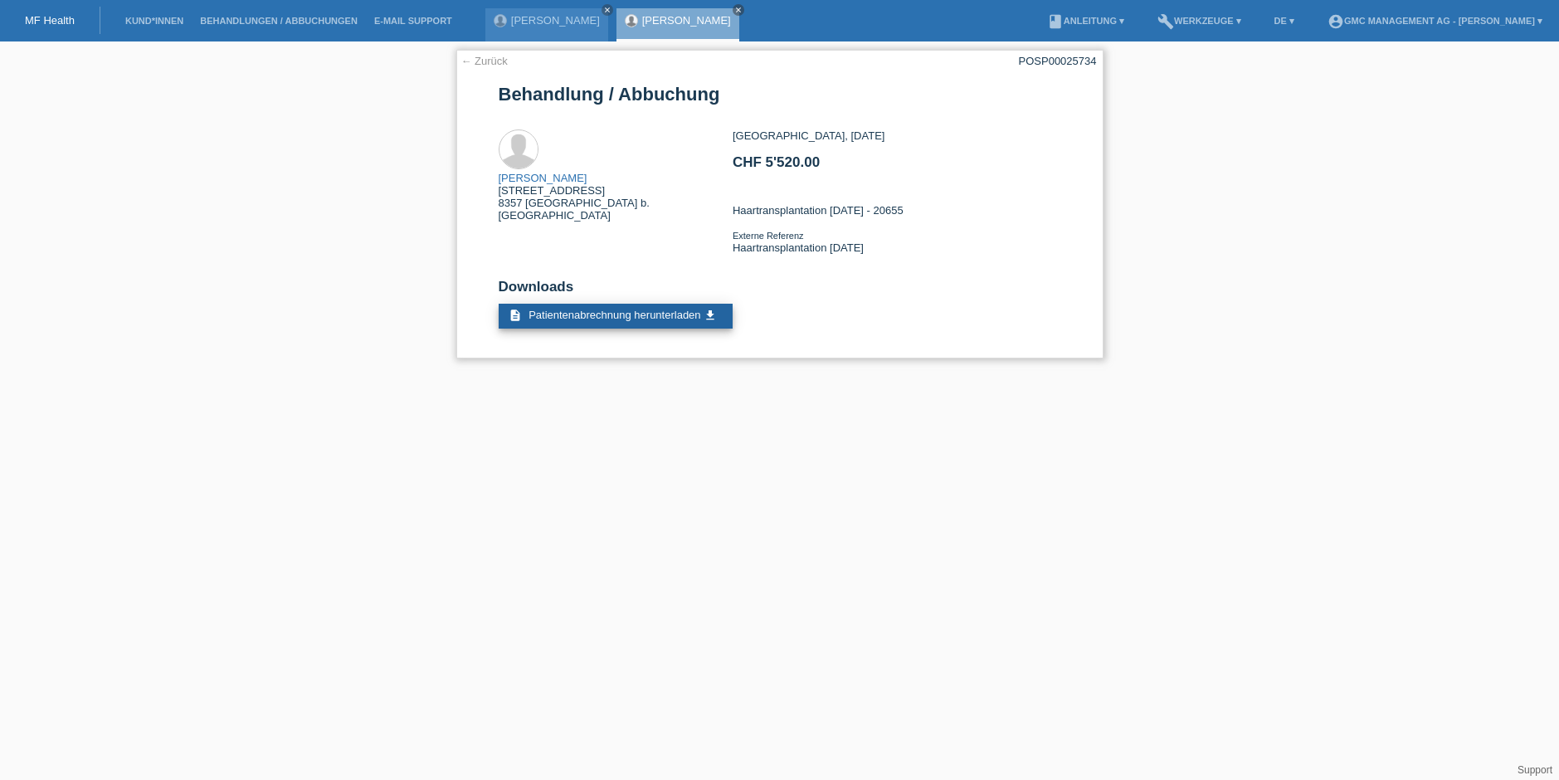
click at [629, 319] on span "Patientenabrechnung herunterladen" at bounding box center [614, 315] width 172 height 12
click at [734, 10] on icon "close" at bounding box center [738, 10] width 8 height 8
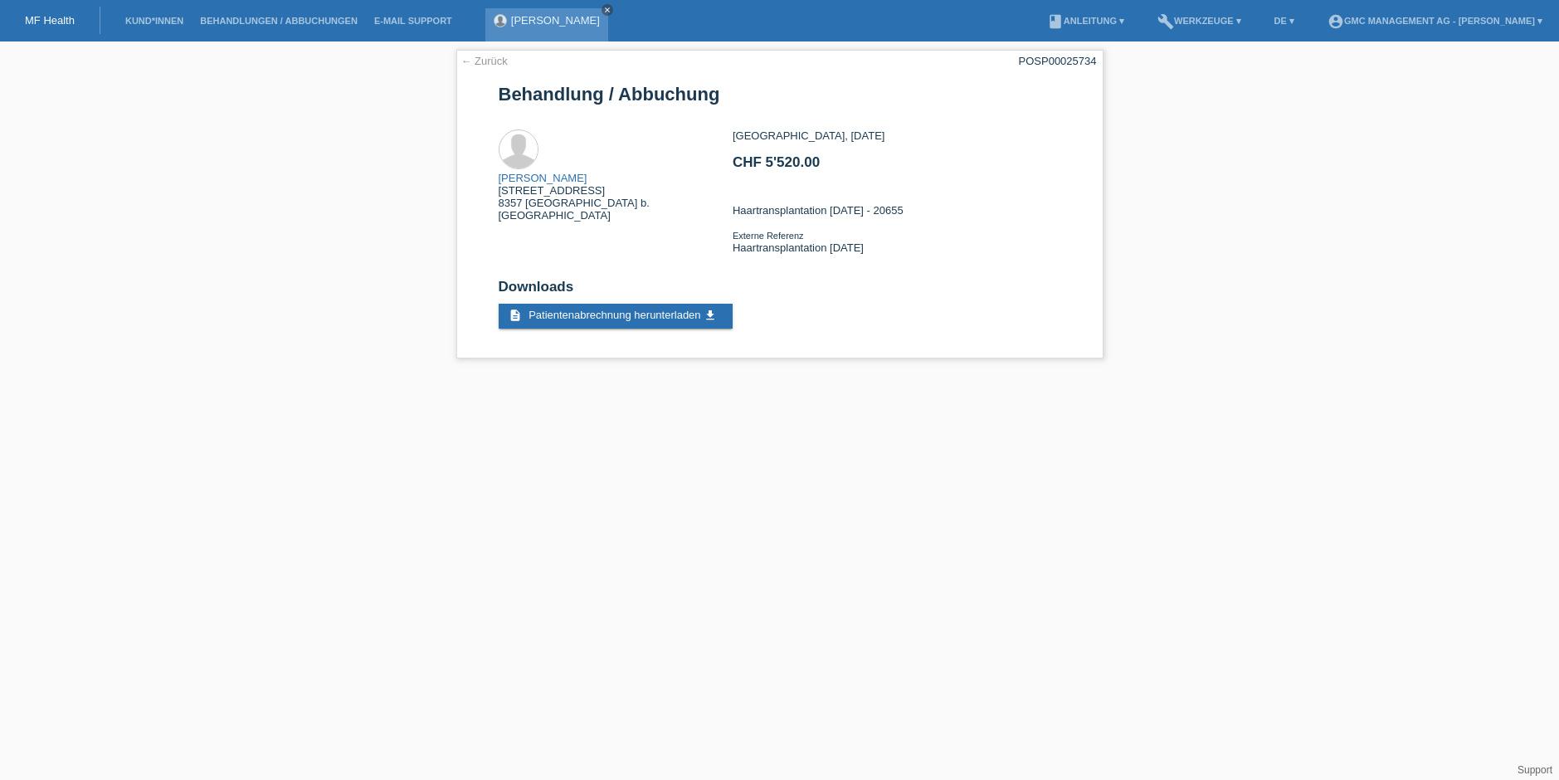
click at [607, 11] on icon "close" at bounding box center [607, 10] width 8 height 8
click at [233, 17] on link "Behandlungen / Abbuchungen" at bounding box center [279, 21] width 174 height 10
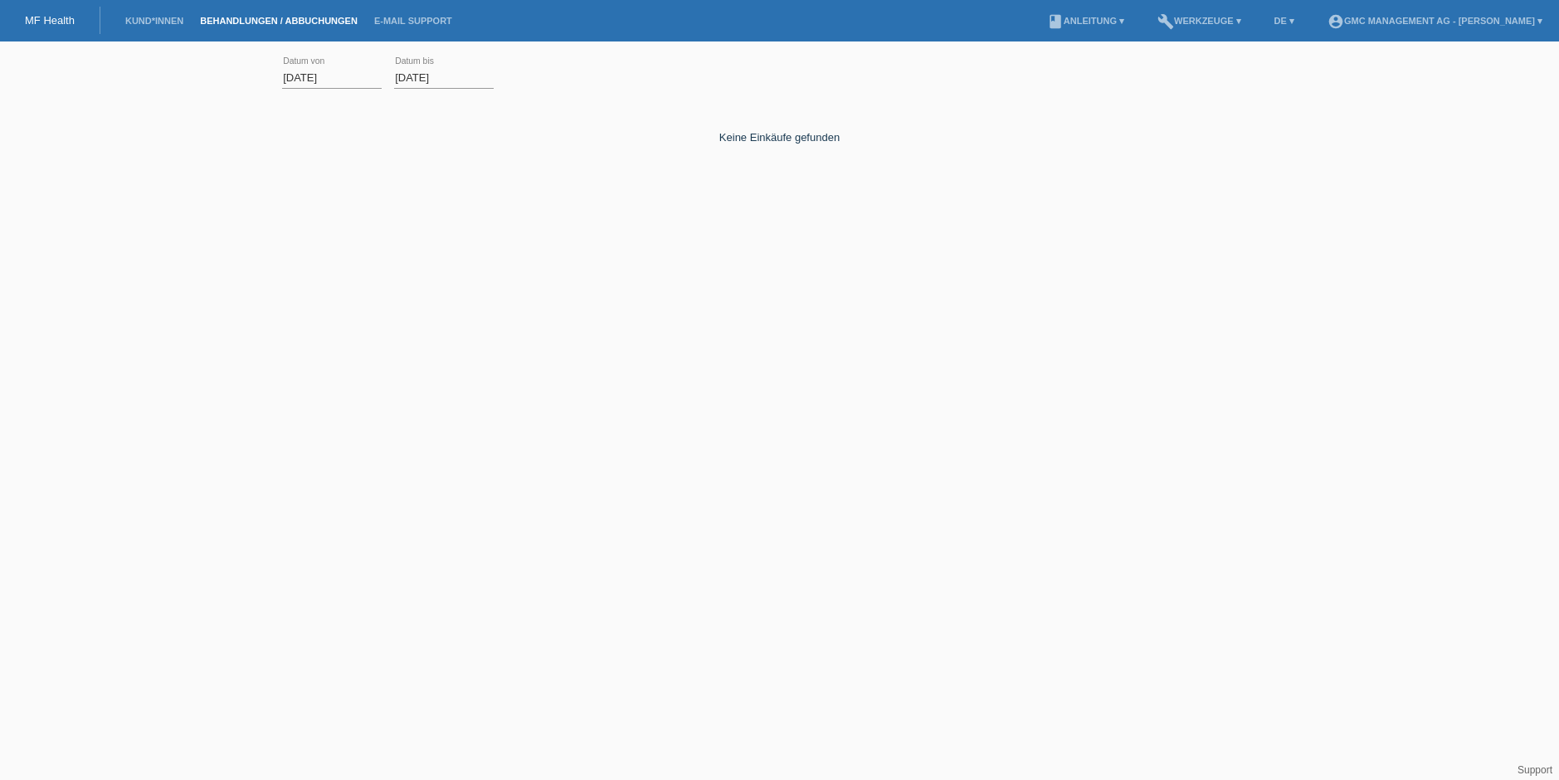
click at [294, 74] on input "[DATE]" at bounding box center [332, 77] width 100 height 21
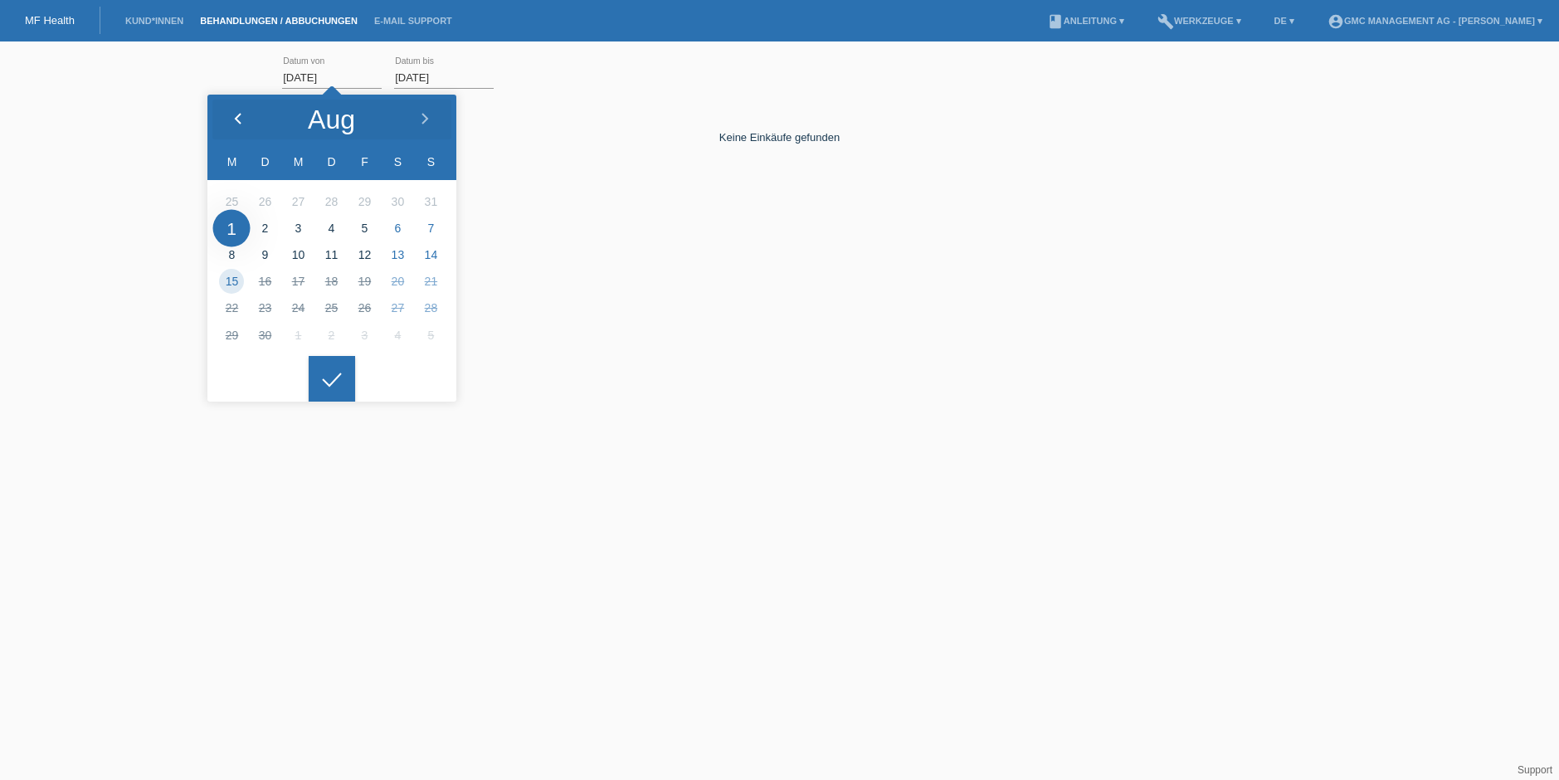
click at [237, 122] on polyline at bounding box center [238, 119] width 5 height 10
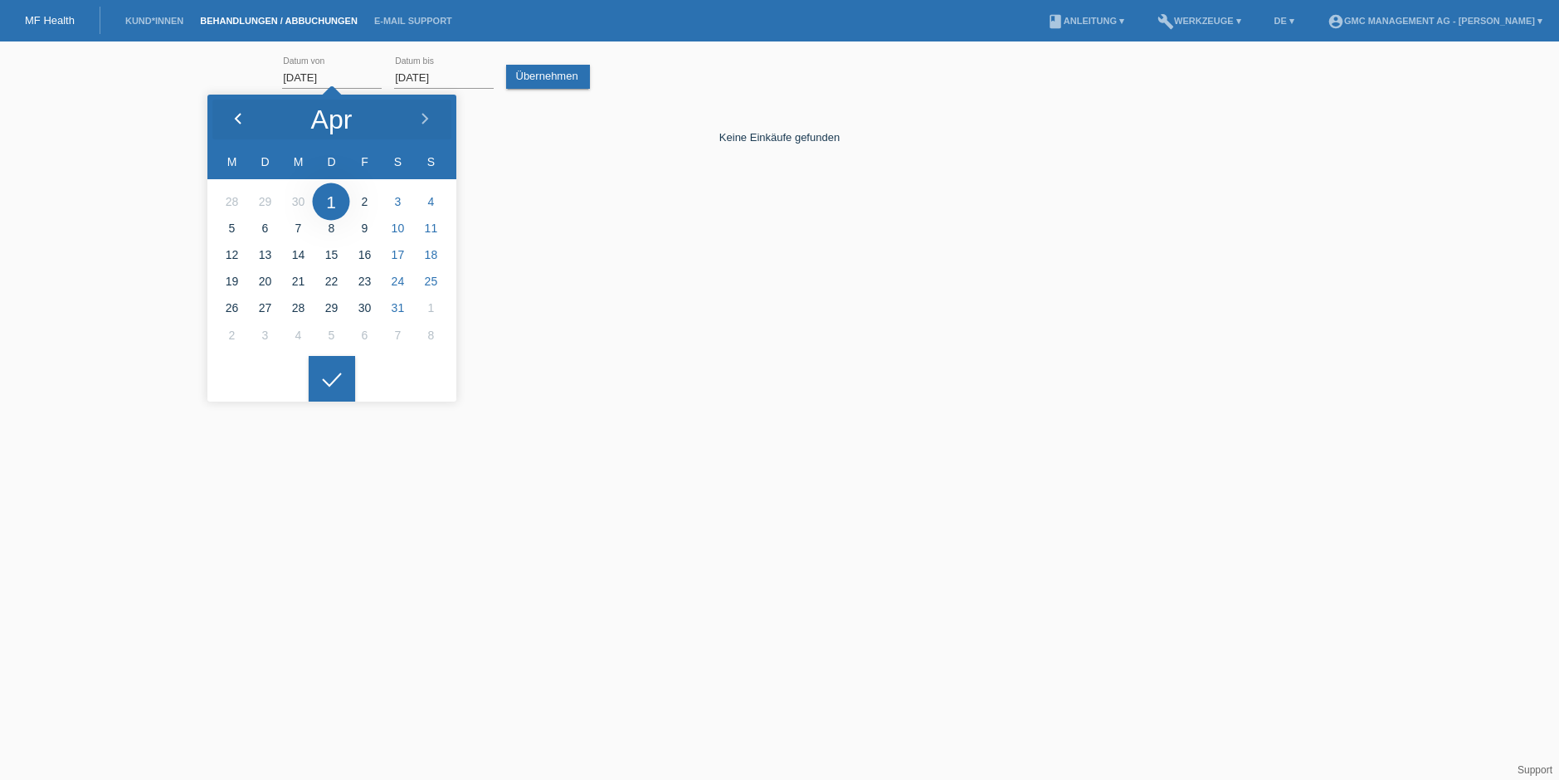
click at [237, 122] on polyline at bounding box center [238, 119] width 5 height 10
type input "[DATE]"
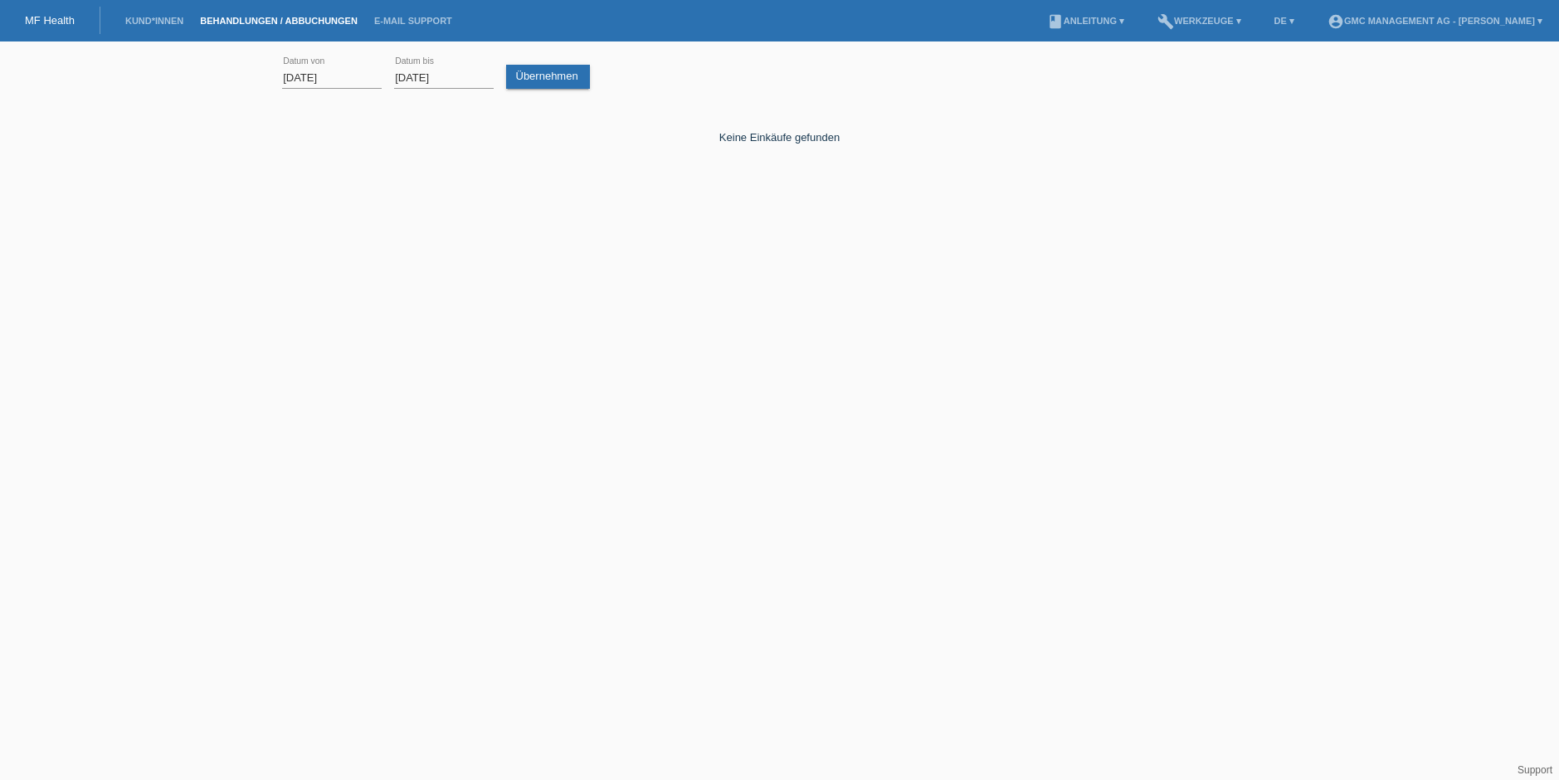
click at [325, 368] on div at bounding box center [332, 366] width 46 height 46
click at [531, 81] on link "Übernehmen" at bounding box center [548, 77] width 84 height 24
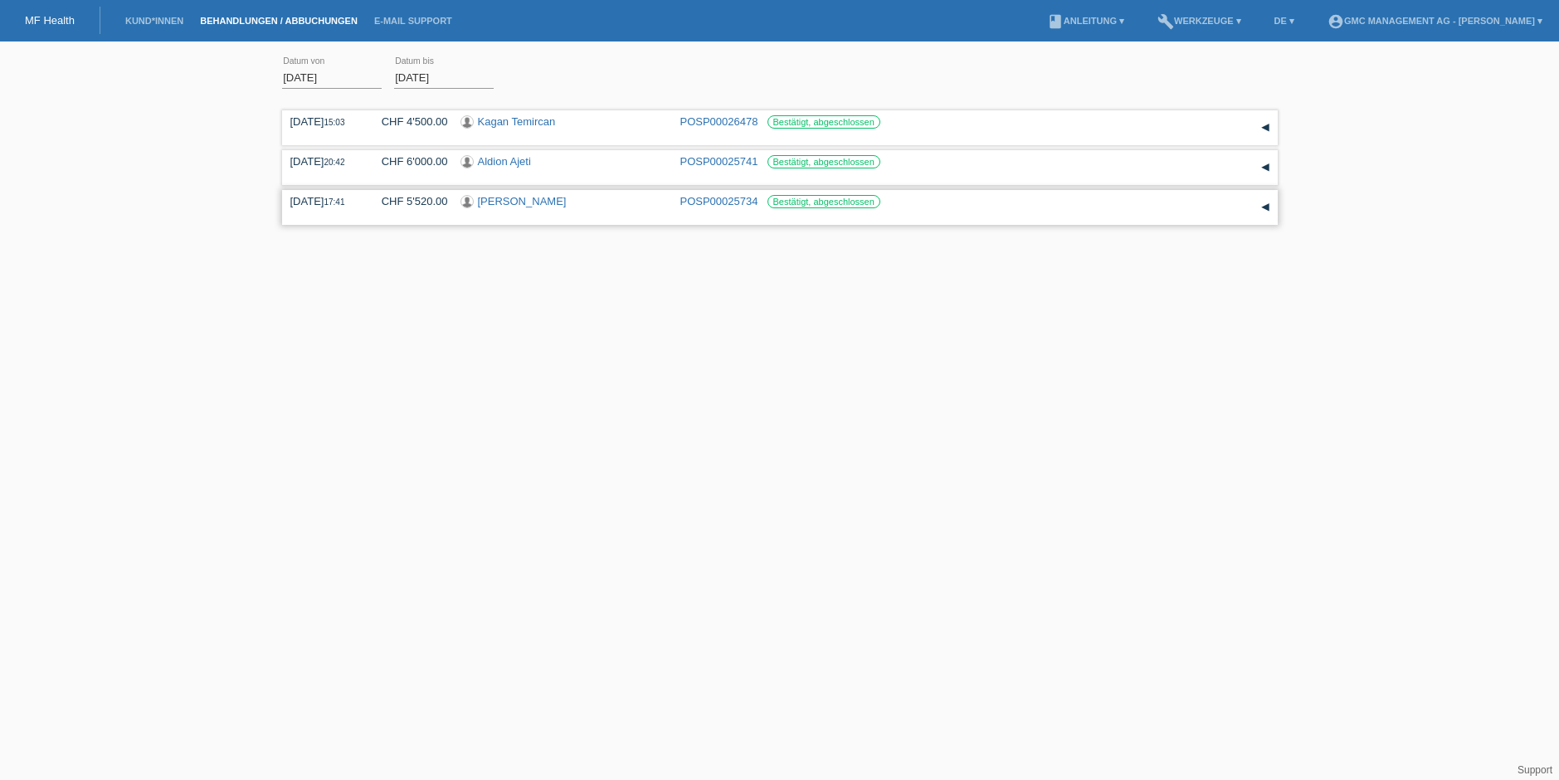
click at [1265, 206] on div "▾" at bounding box center [1265, 207] width 25 height 25
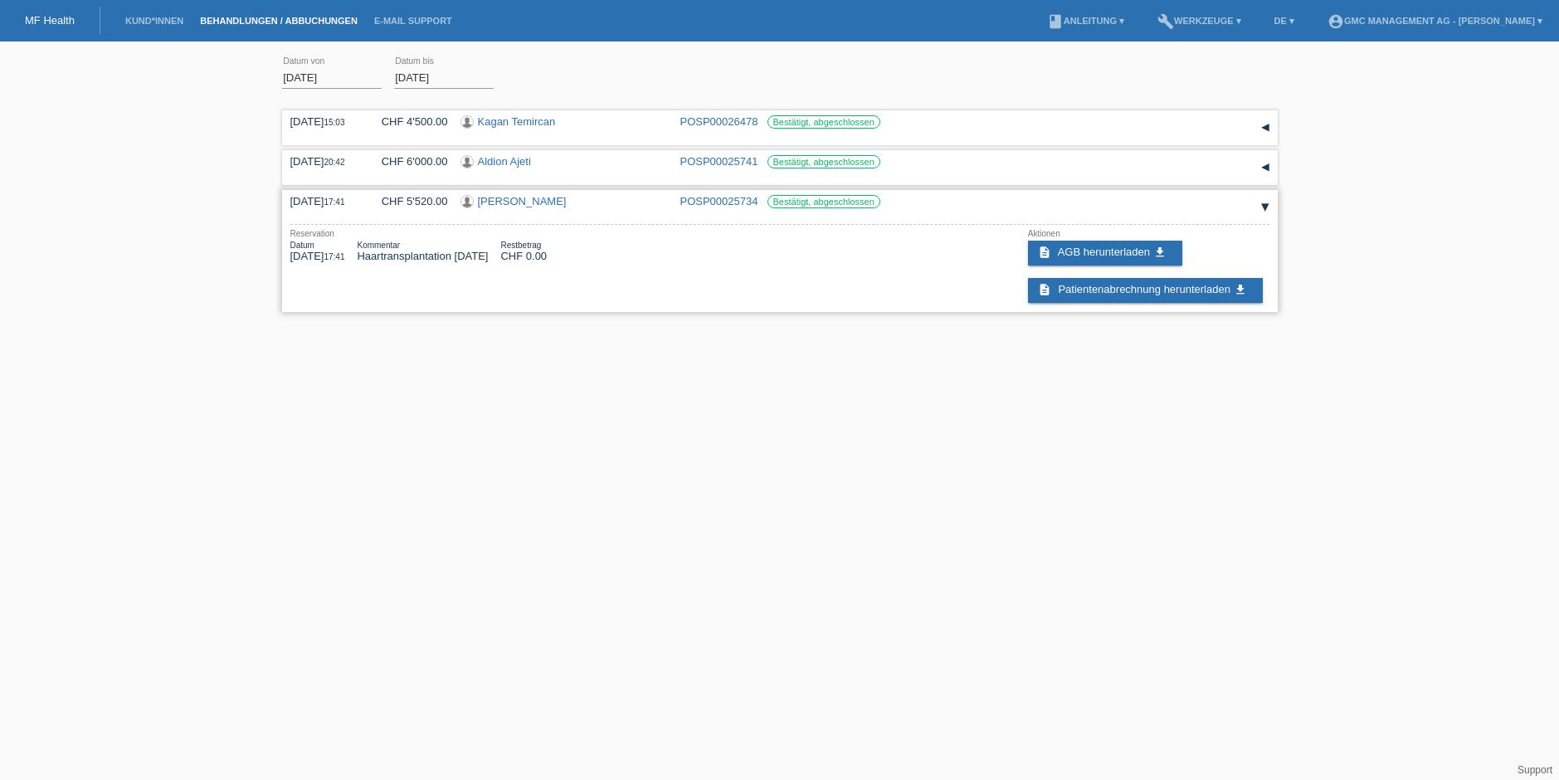
click at [1265, 206] on div "▾" at bounding box center [1265, 207] width 25 height 25
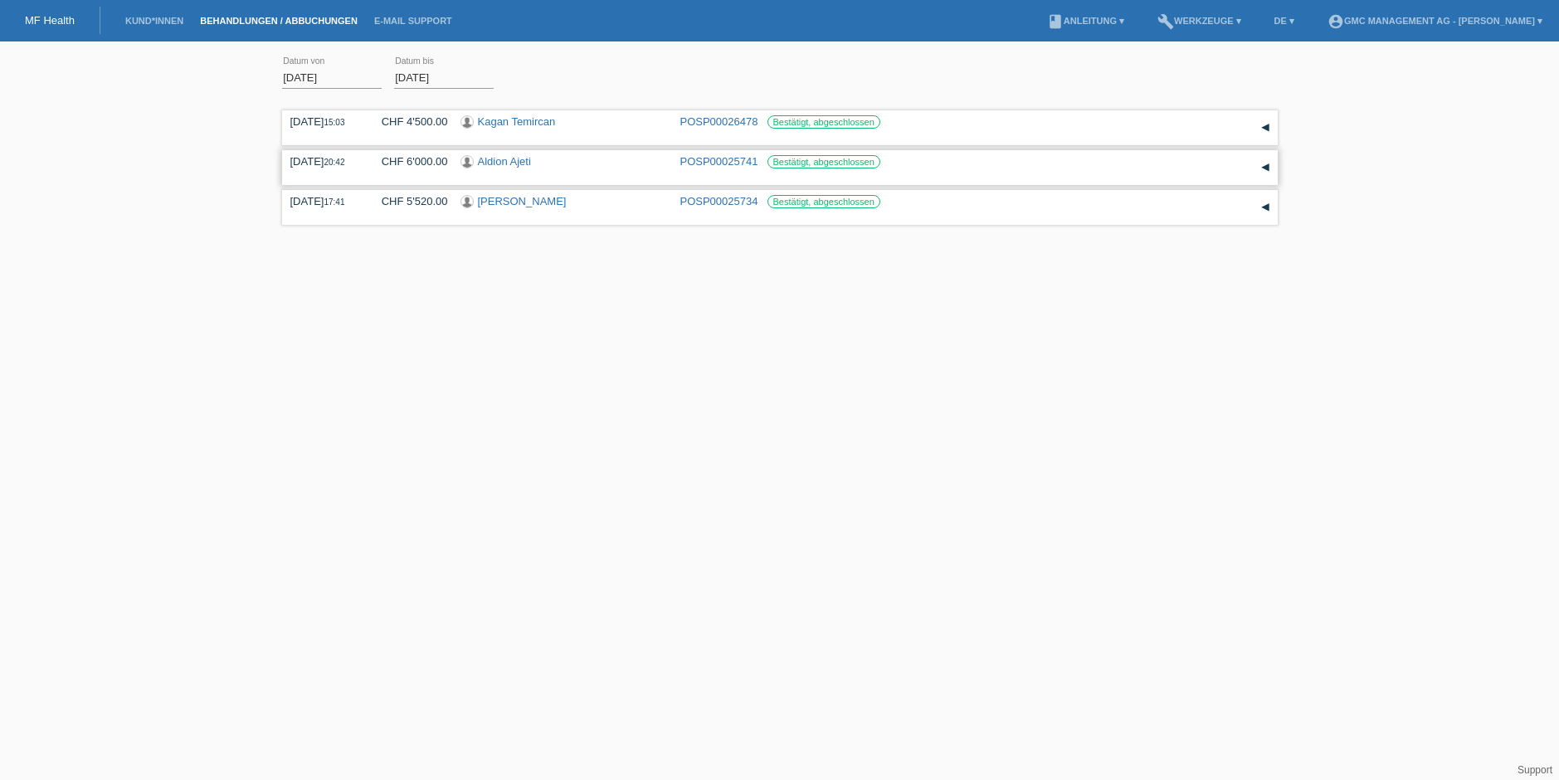
click at [1269, 168] on div "▾" at bounding box center [1265, 167] width 25 height 25
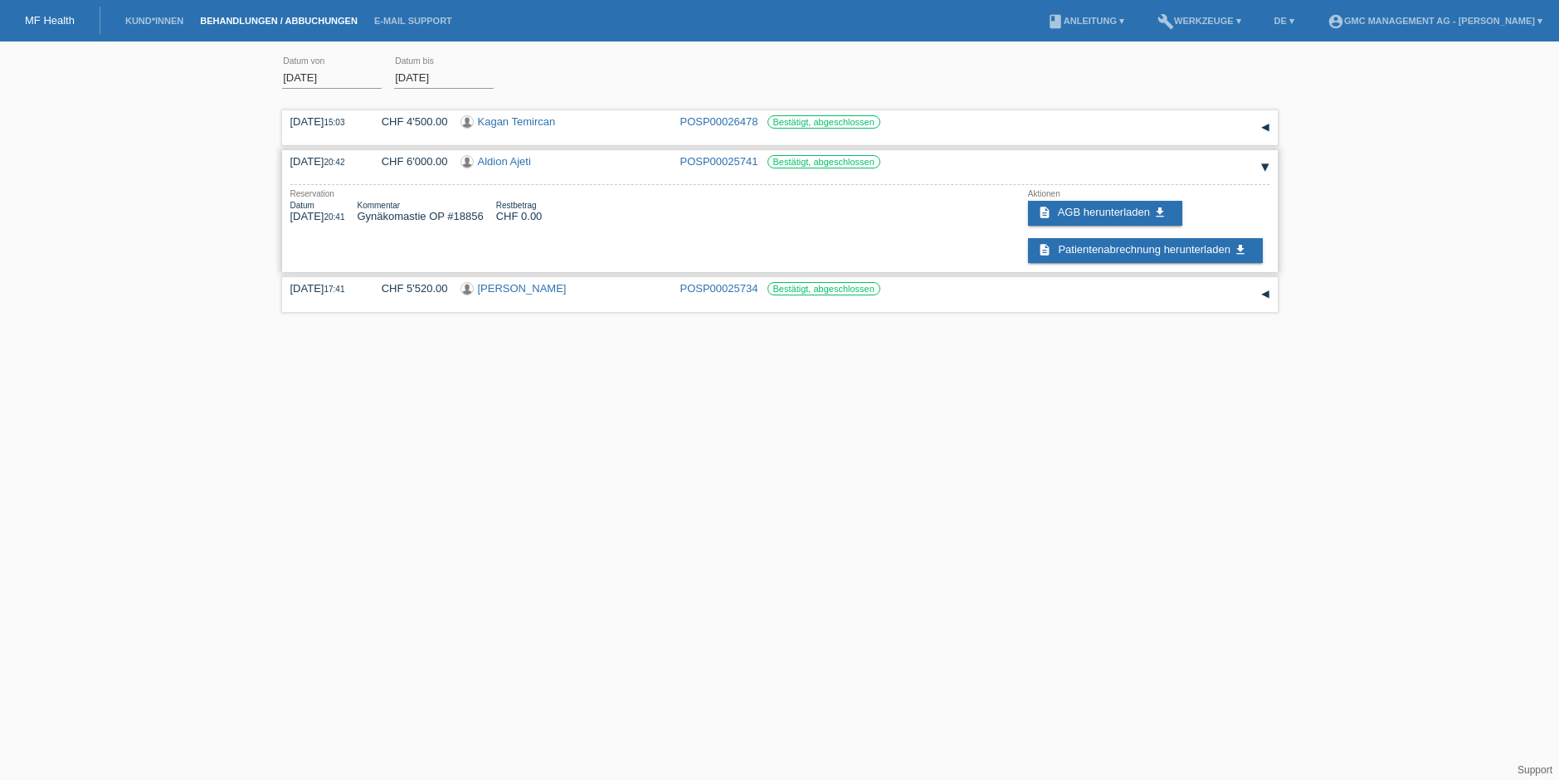
click at [1269, 168] on div "▾" at bounding box center [1265, 167] width 25 height 25
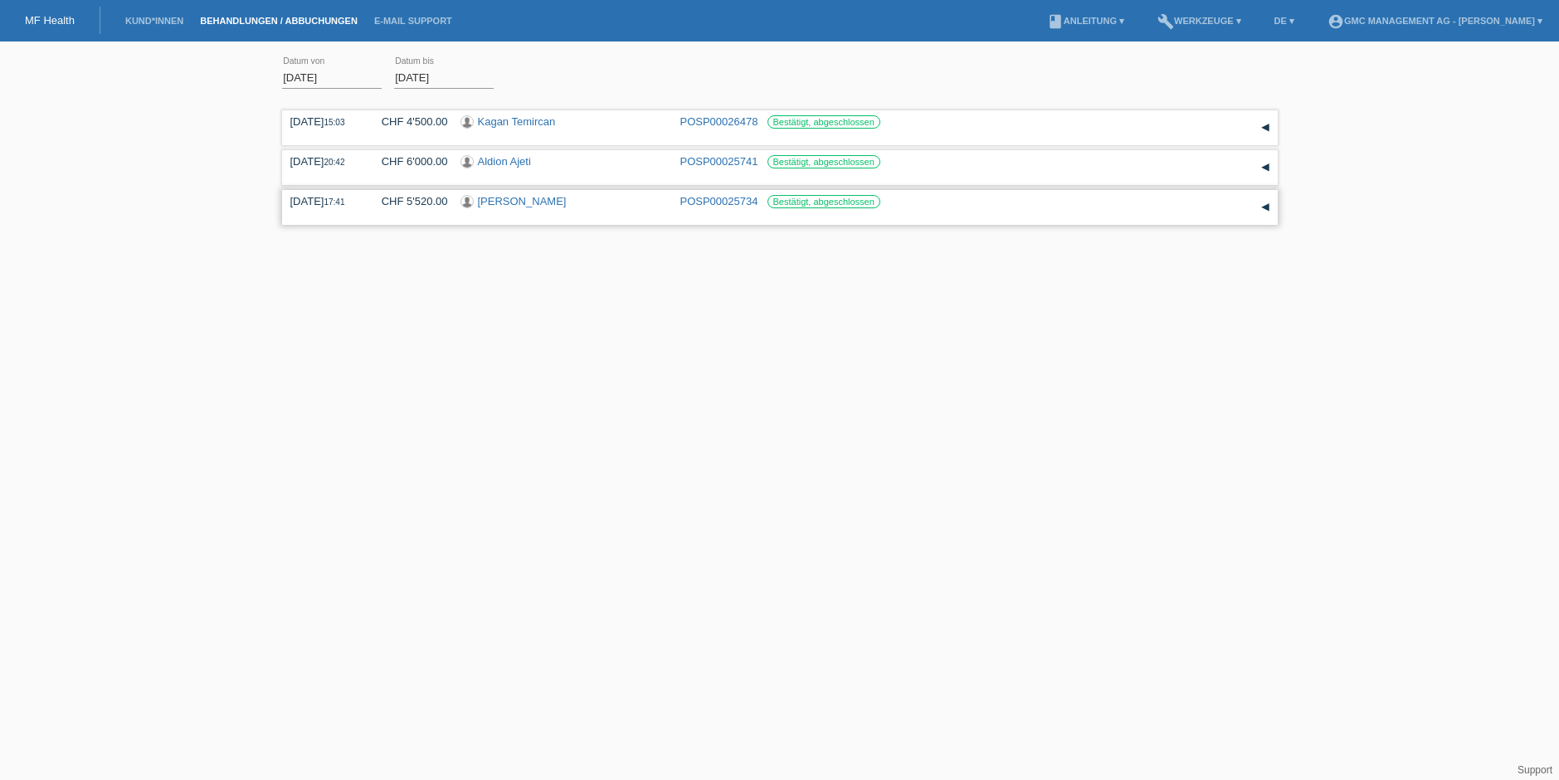
click at [1264, 206] on div "▾" at bounding box center [1265, 207] width 25 height 25
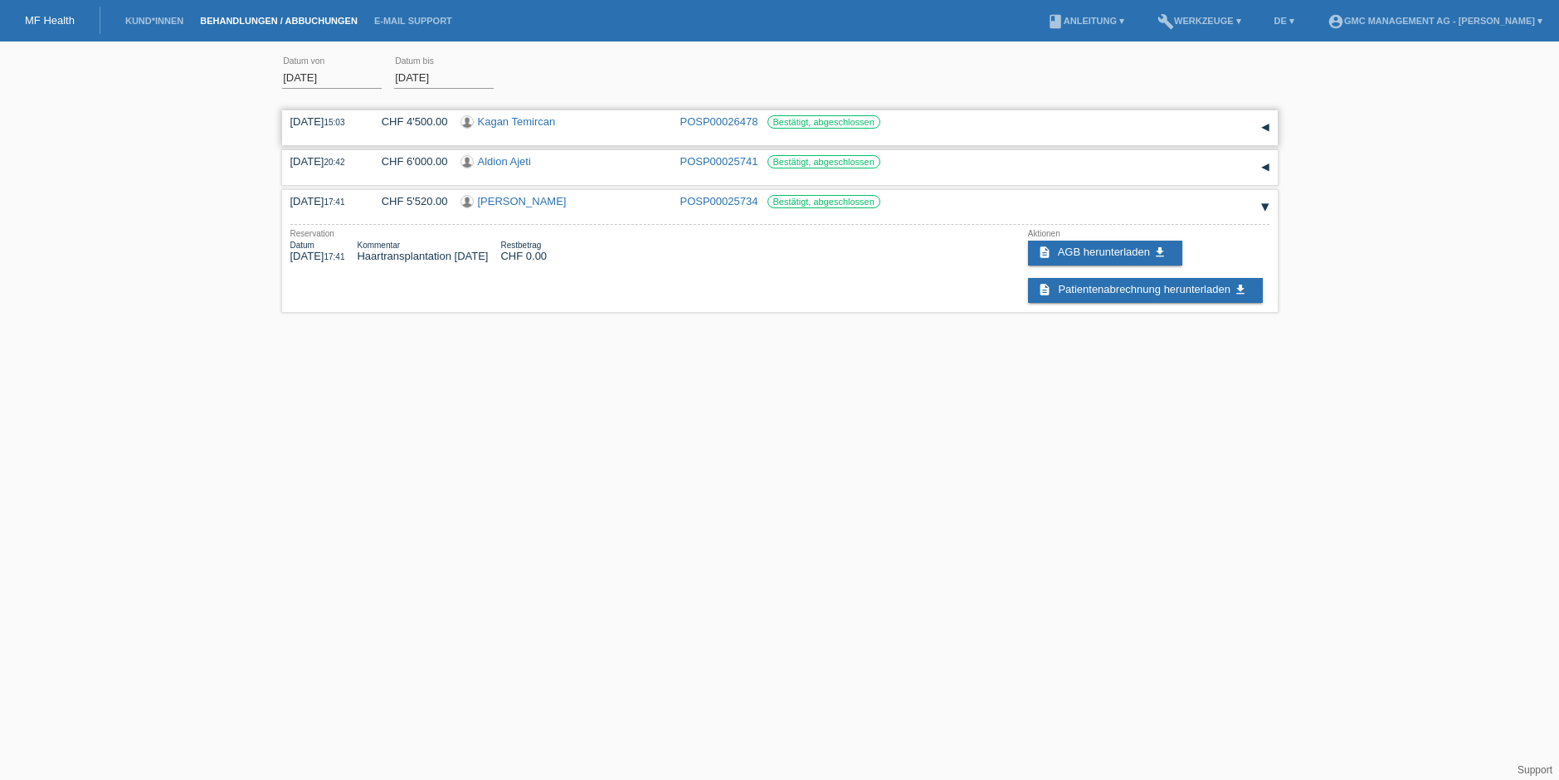
click at [1268, 128] on div "▾" at bounding box center [1265, 127] width 25 height 25
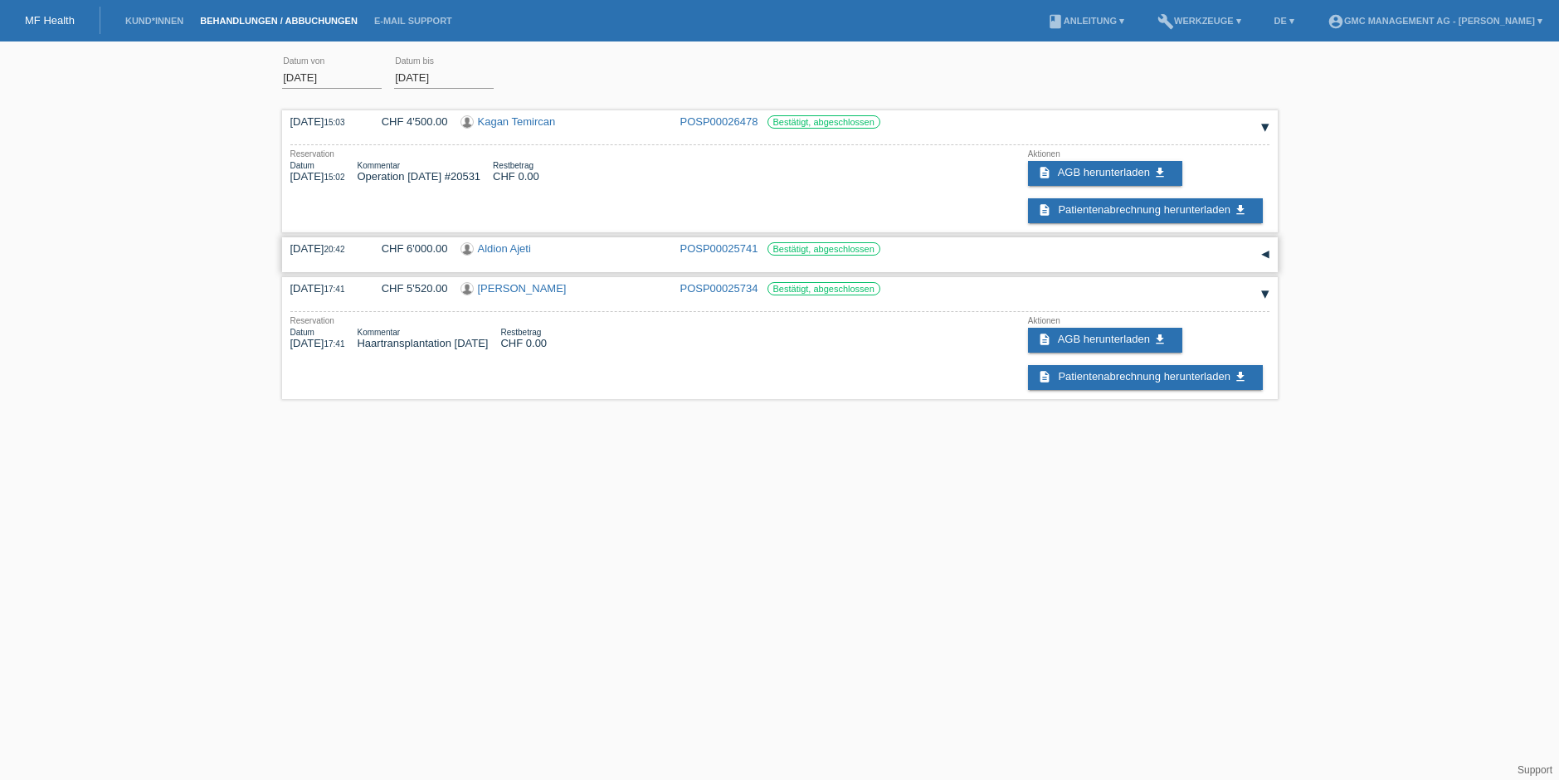
click at [1264, 255] on div "▾" at bounding box center [1265, 254] width 25 height 25
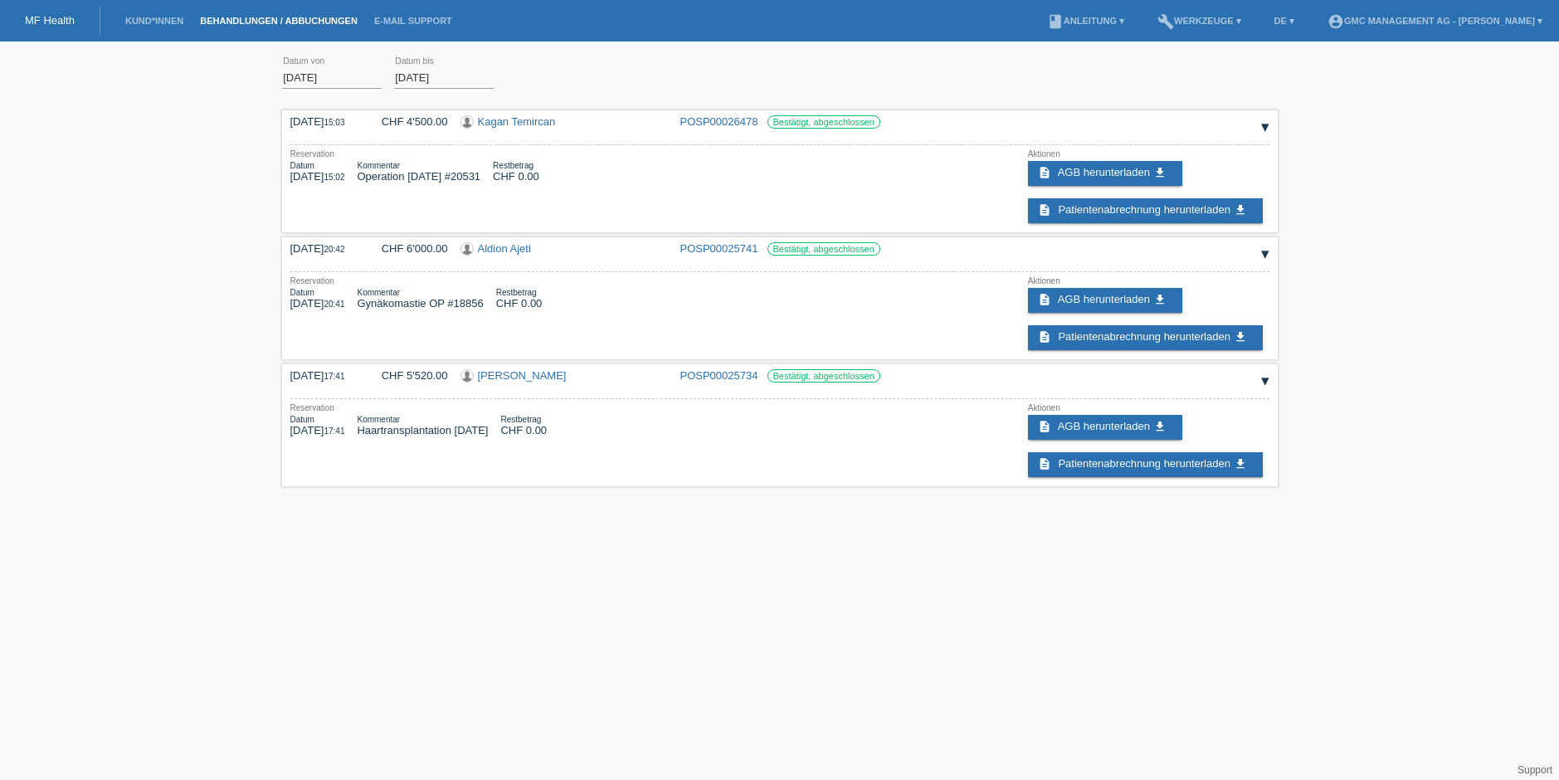
click at [309, 72] on input "01.01.2025" at bounding box center [332, 77] width 100 height 21
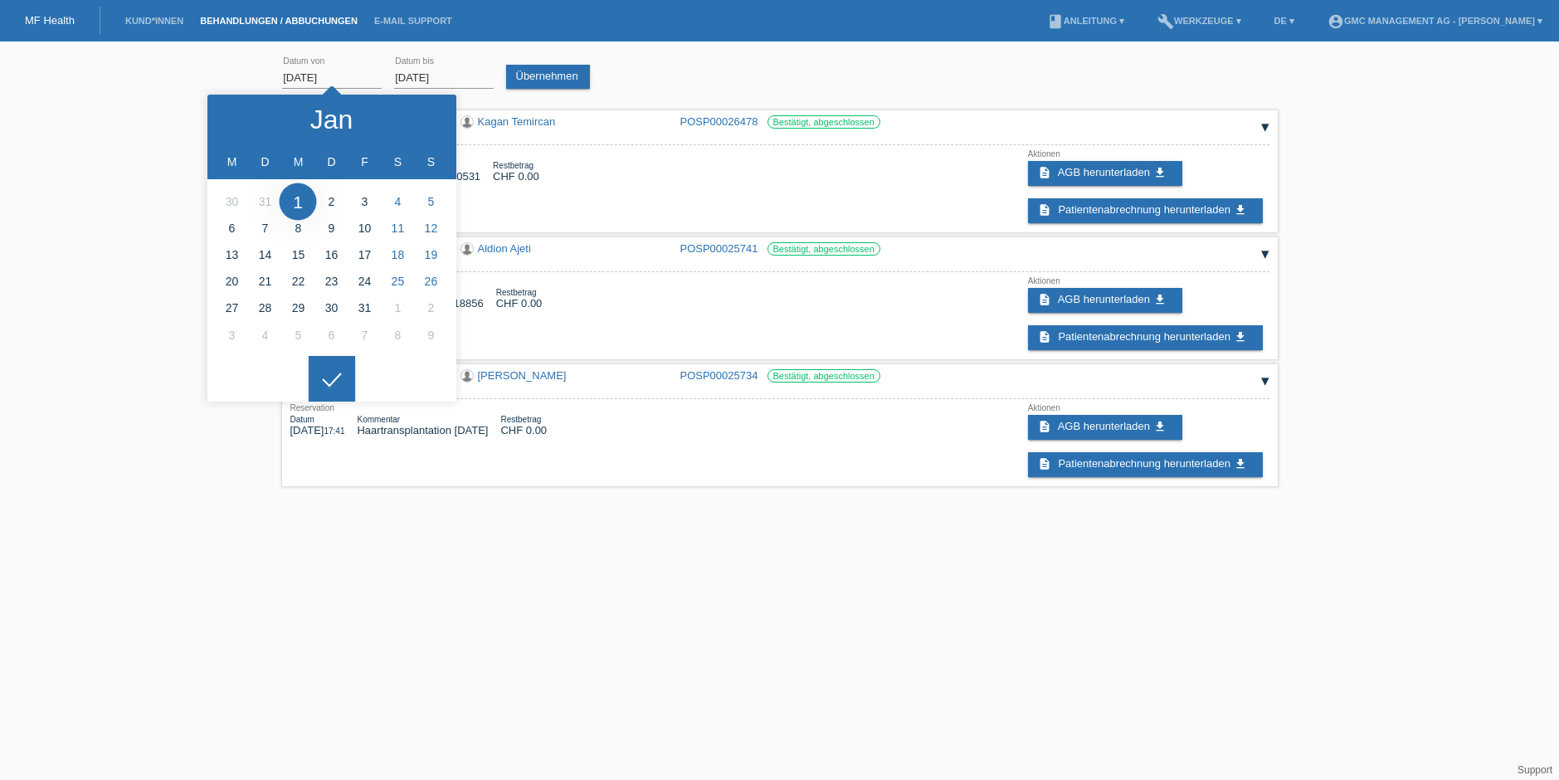
click at [215, 73] on div "01.01.2025 error Datum von 15.09.2025 error Datum bis Übernehmen 15:03 Datum" at bounding box center [779, 270] width 1559 height 441
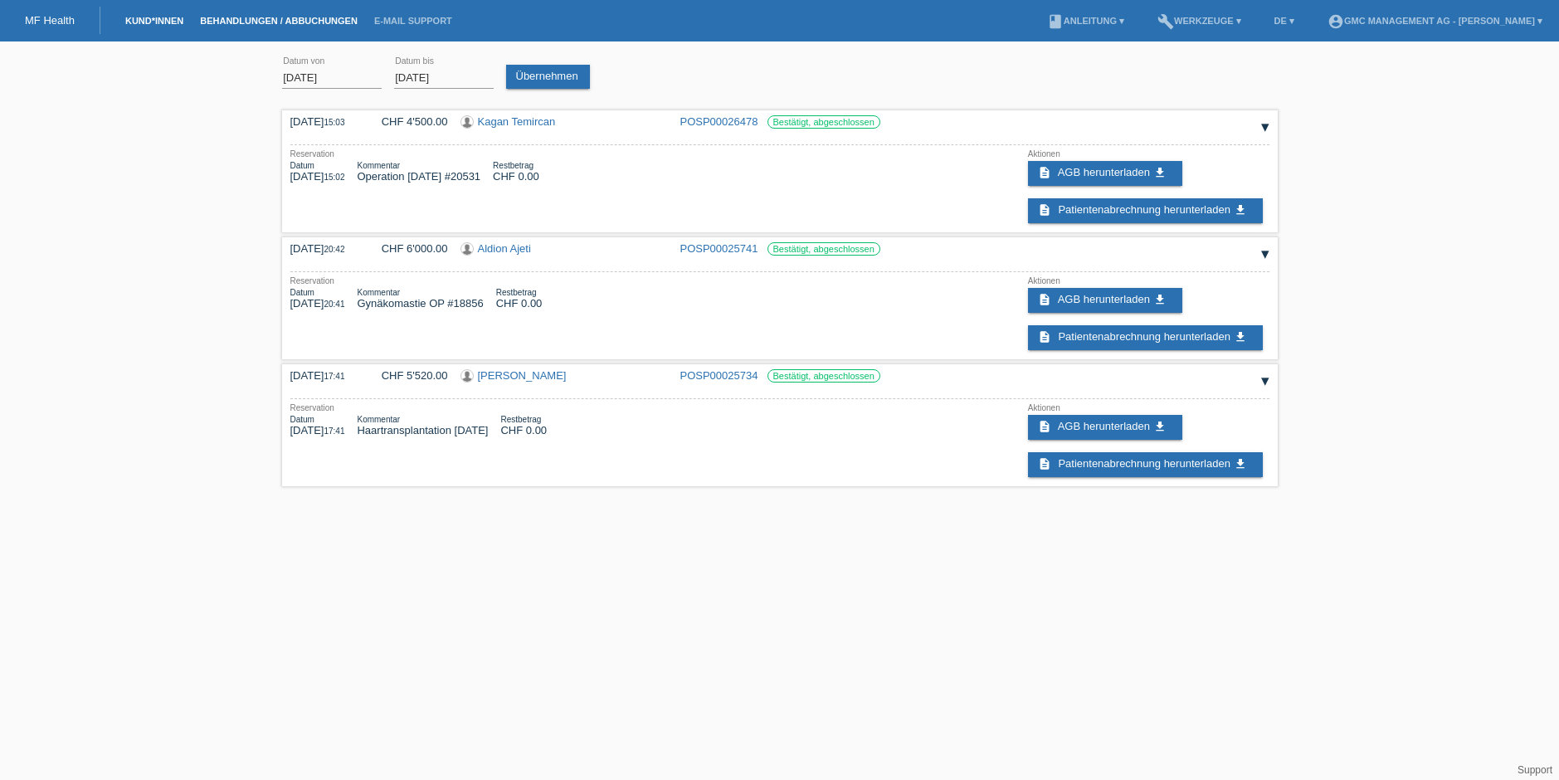
click at [134, 17] on link "Kund*innen" at bounding box center [154, 21] width 75 height 10
